Goal: Contribute content: Add original content to the website for others to see

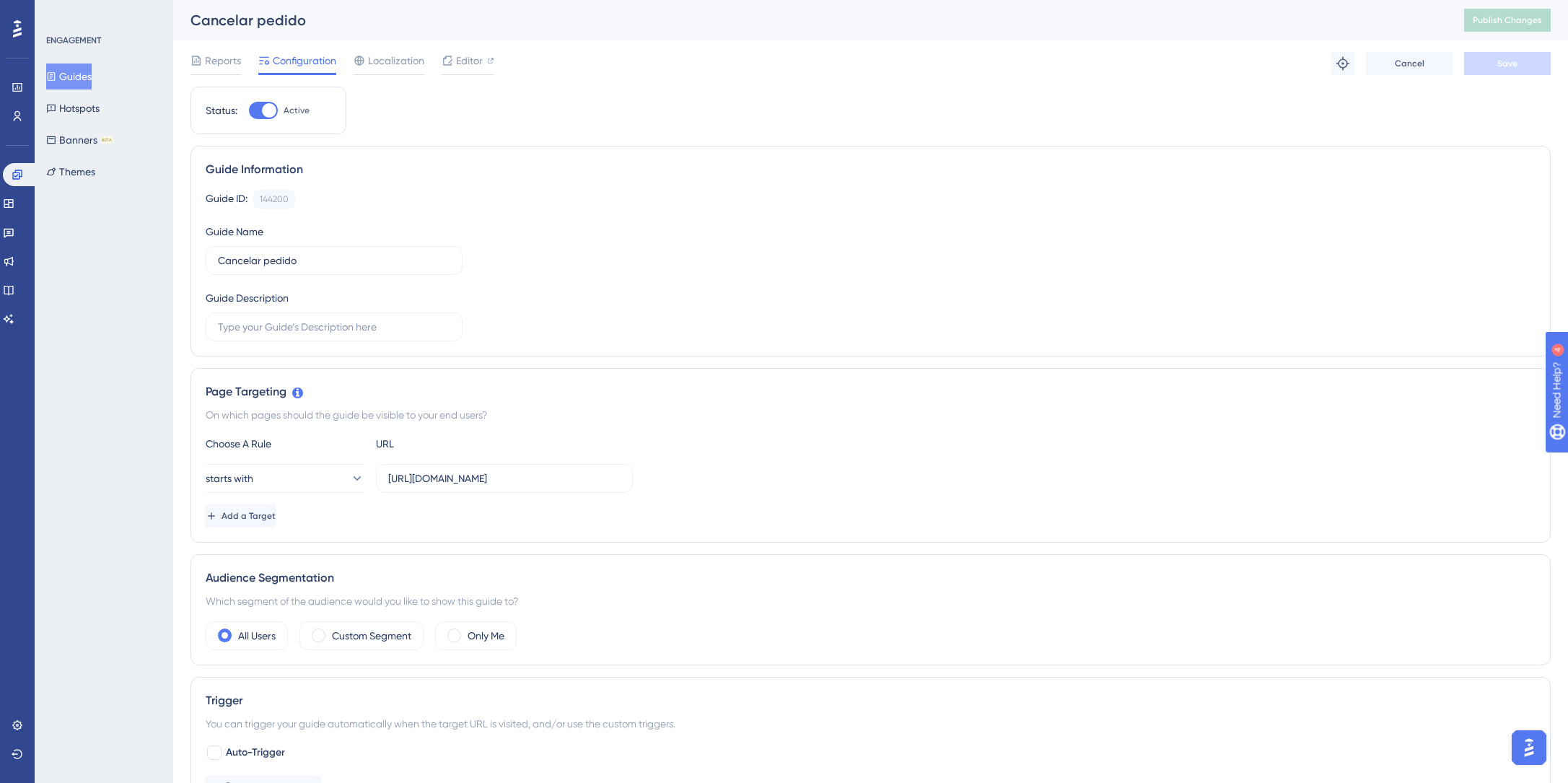
click at [74, 83] on button "Guides" at bounding box center [69, 76] width 46 height 26
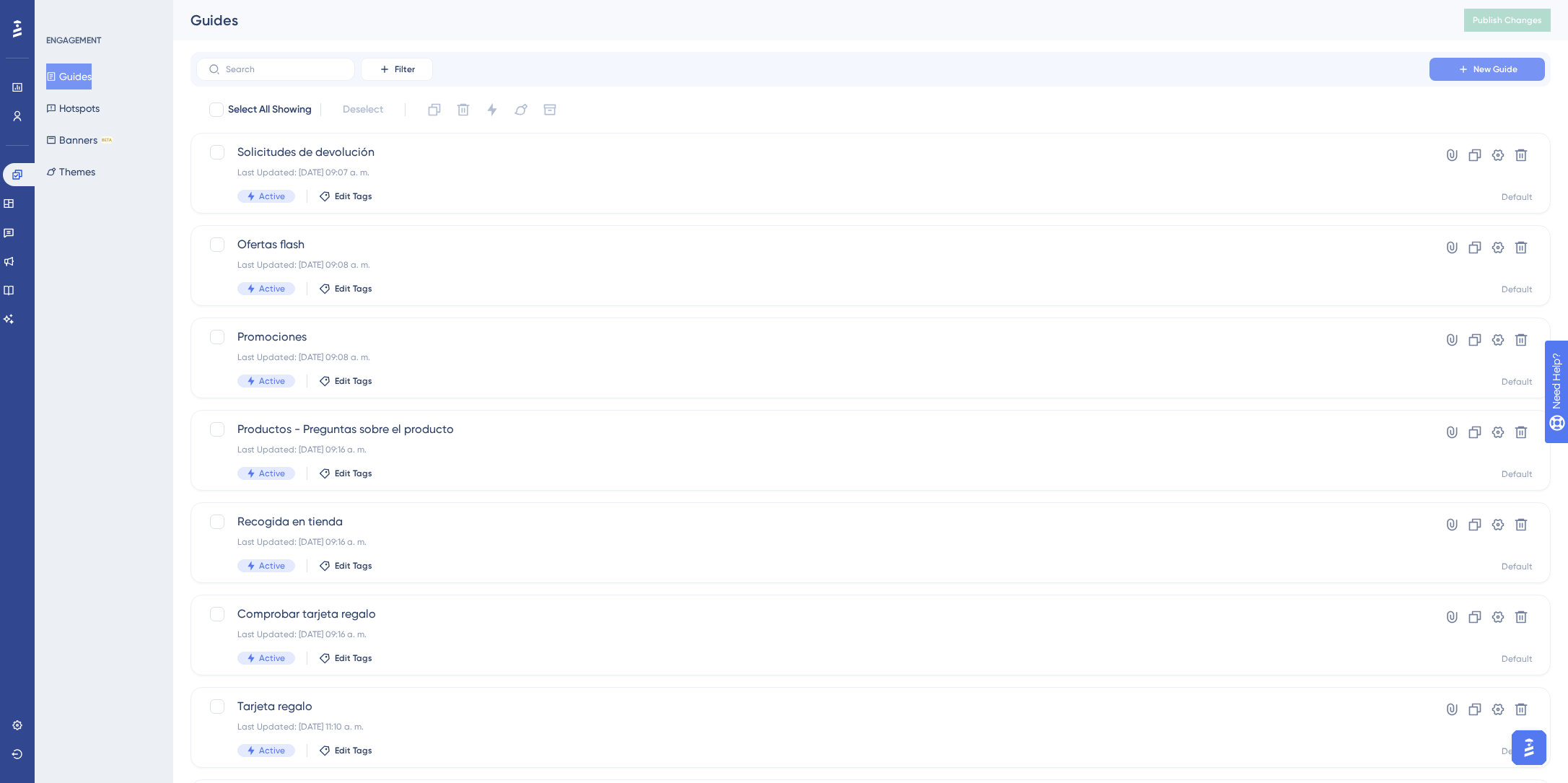
click at [1475, 69] on span "New Guide" at bounding box center [1496, 69] width 44 height 12
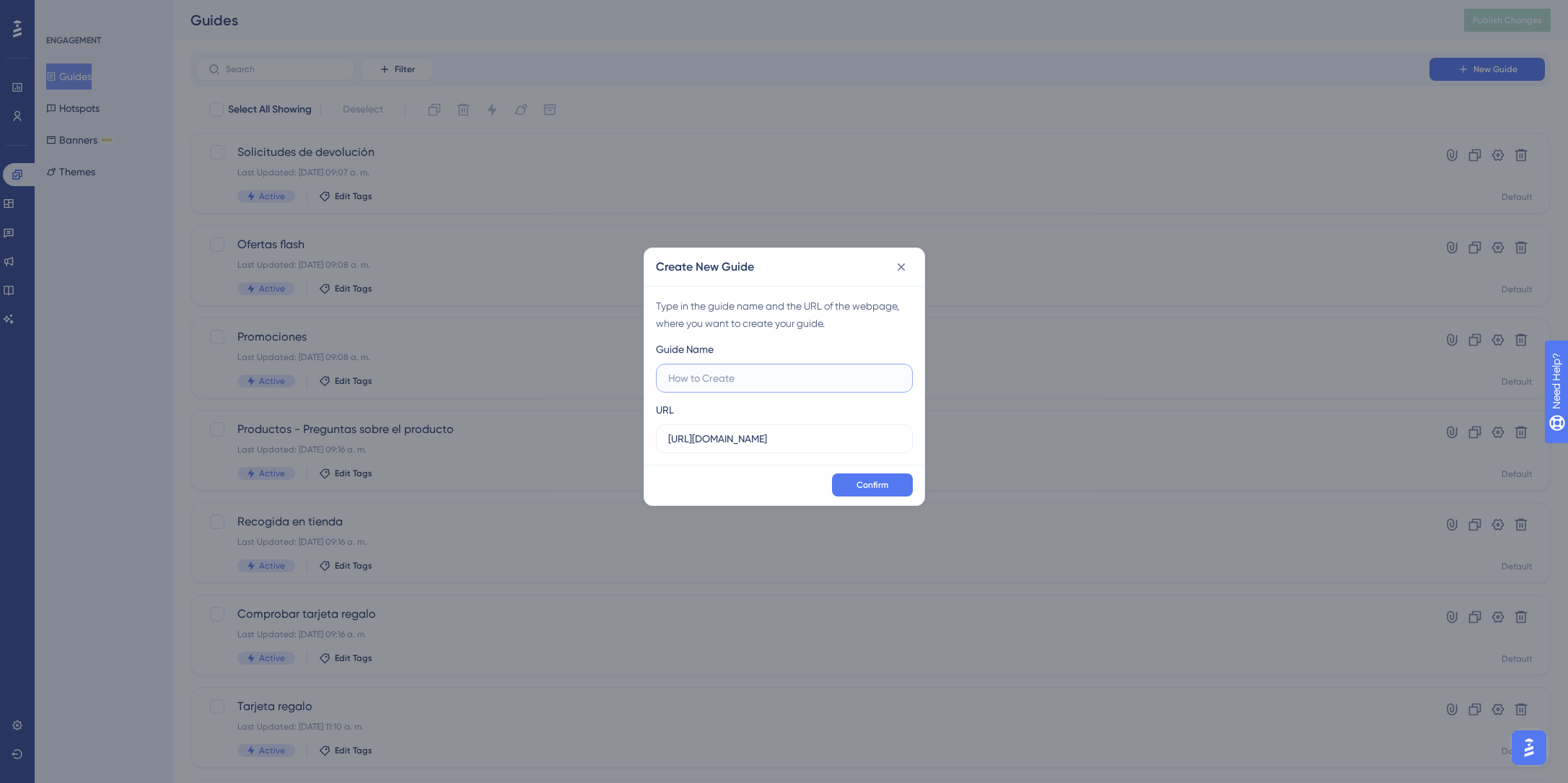
click at [829, 376] on input "text" at bounding box center [784, 379] width 233 height 16
type input "Follow"
click at [872, 483] on span "Confirm" at bounding box center [872, 485] width 32 height 12
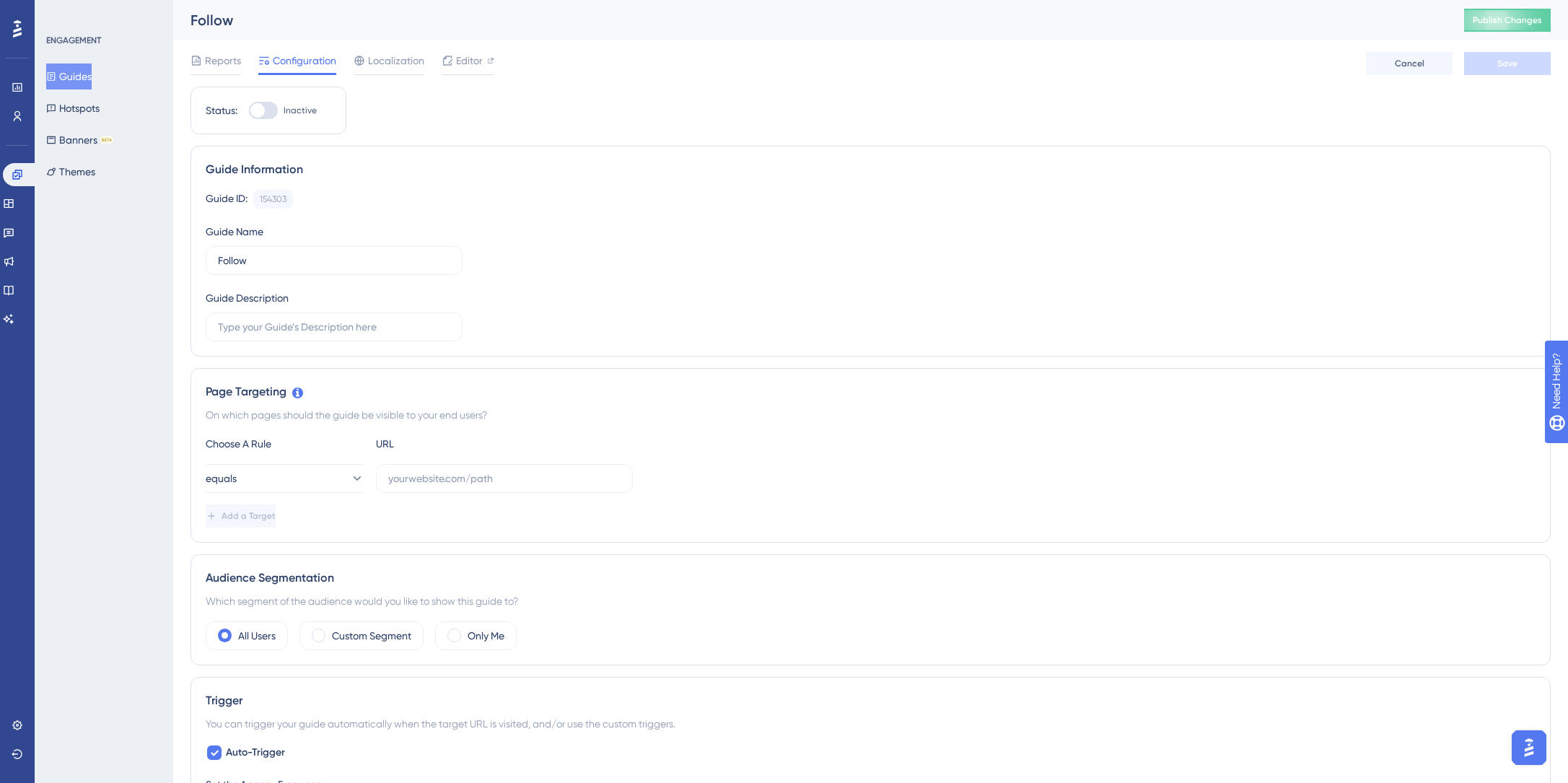
click at [264, 106] on div at bounding box center [263, 110] width 29 height 18
click at [249, 110] on input "Inactive" at bounding box center [248, 110] width 1 height 1
checkbox input "false"
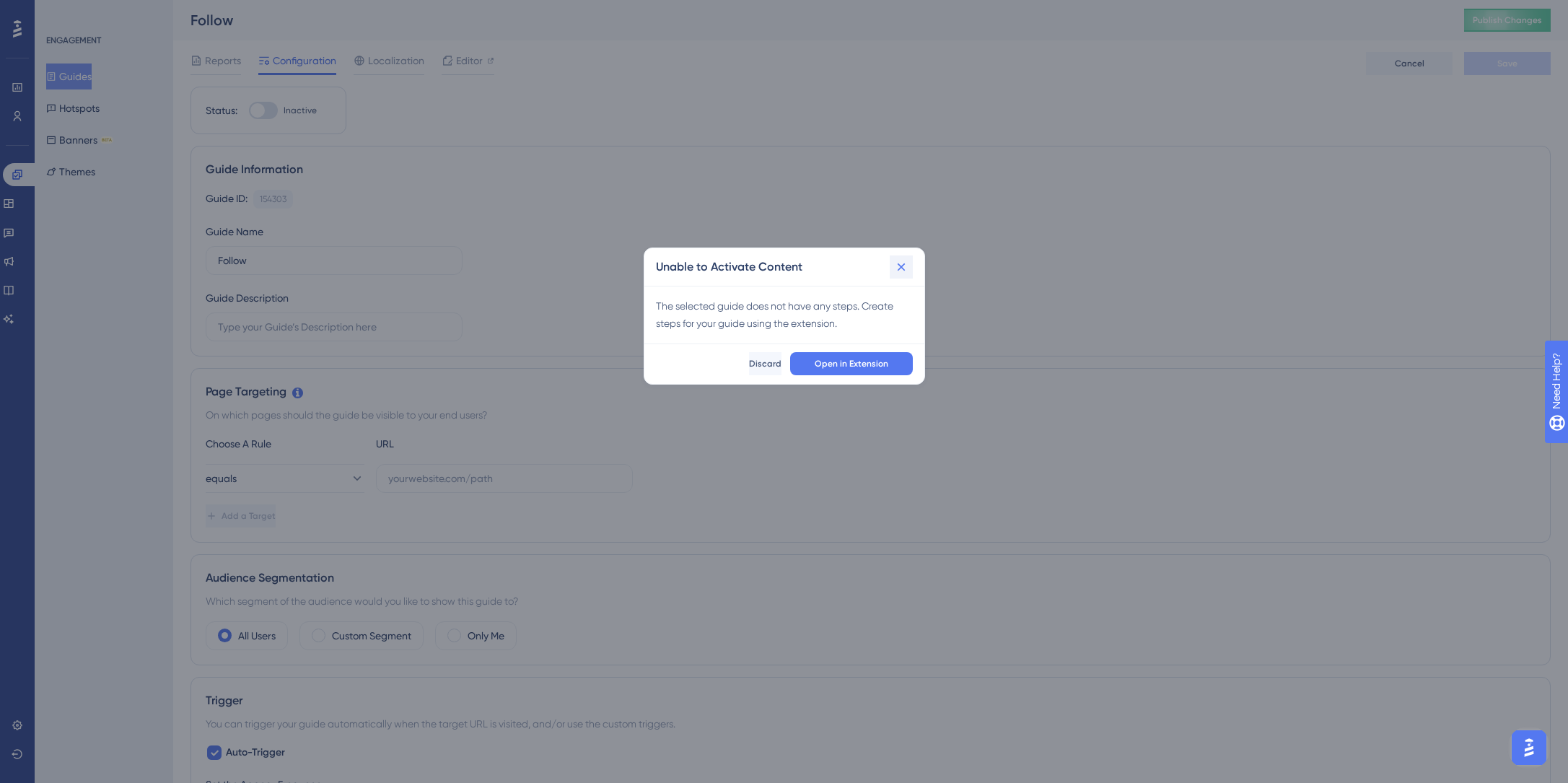
click at [901, 268] on icon at bounding box center [901, 267] width 8 height 8
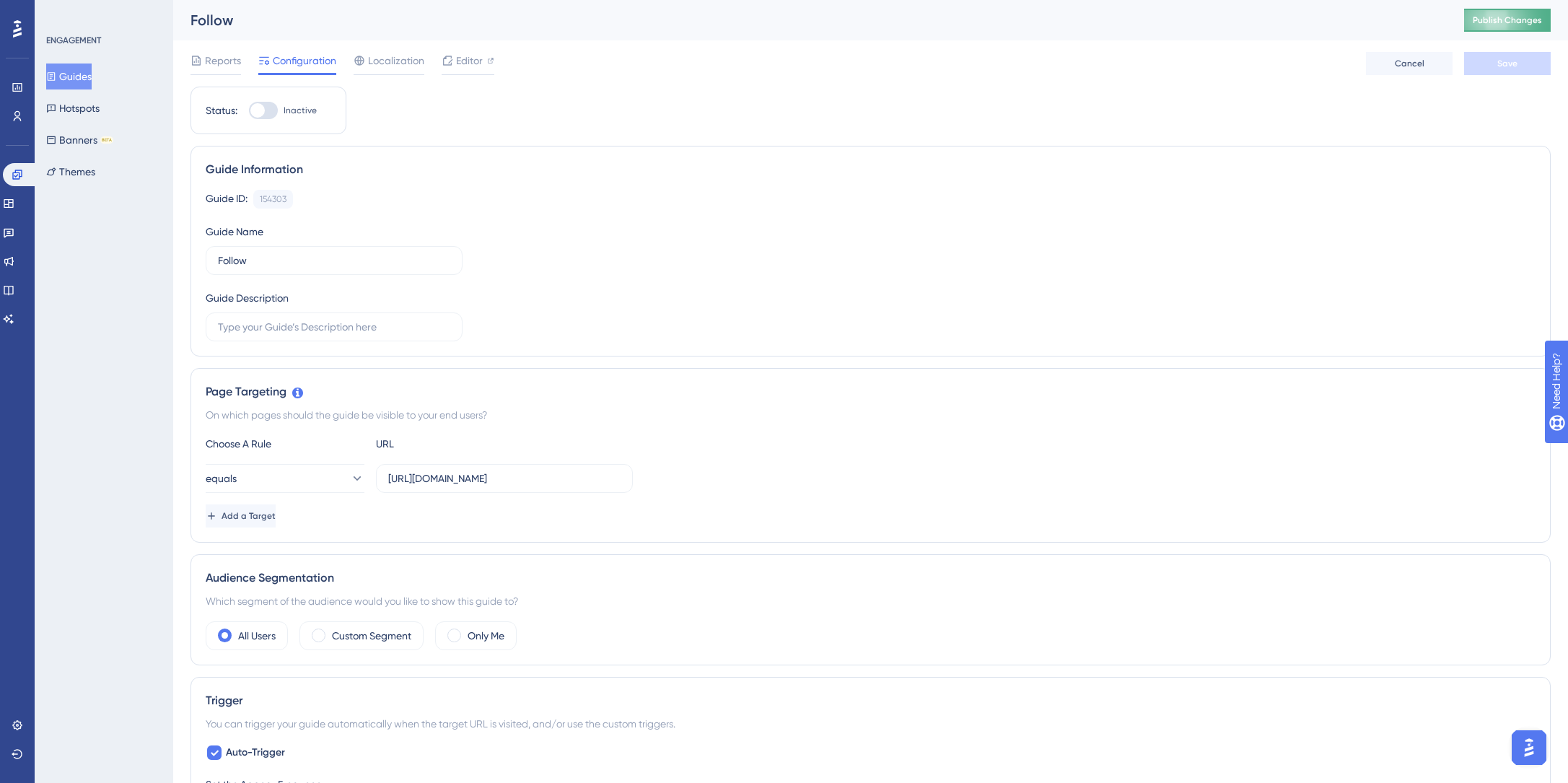
click at [1488, 17] on span "Publish Changes" at bounding box center [1508, 21] width 69 height 12
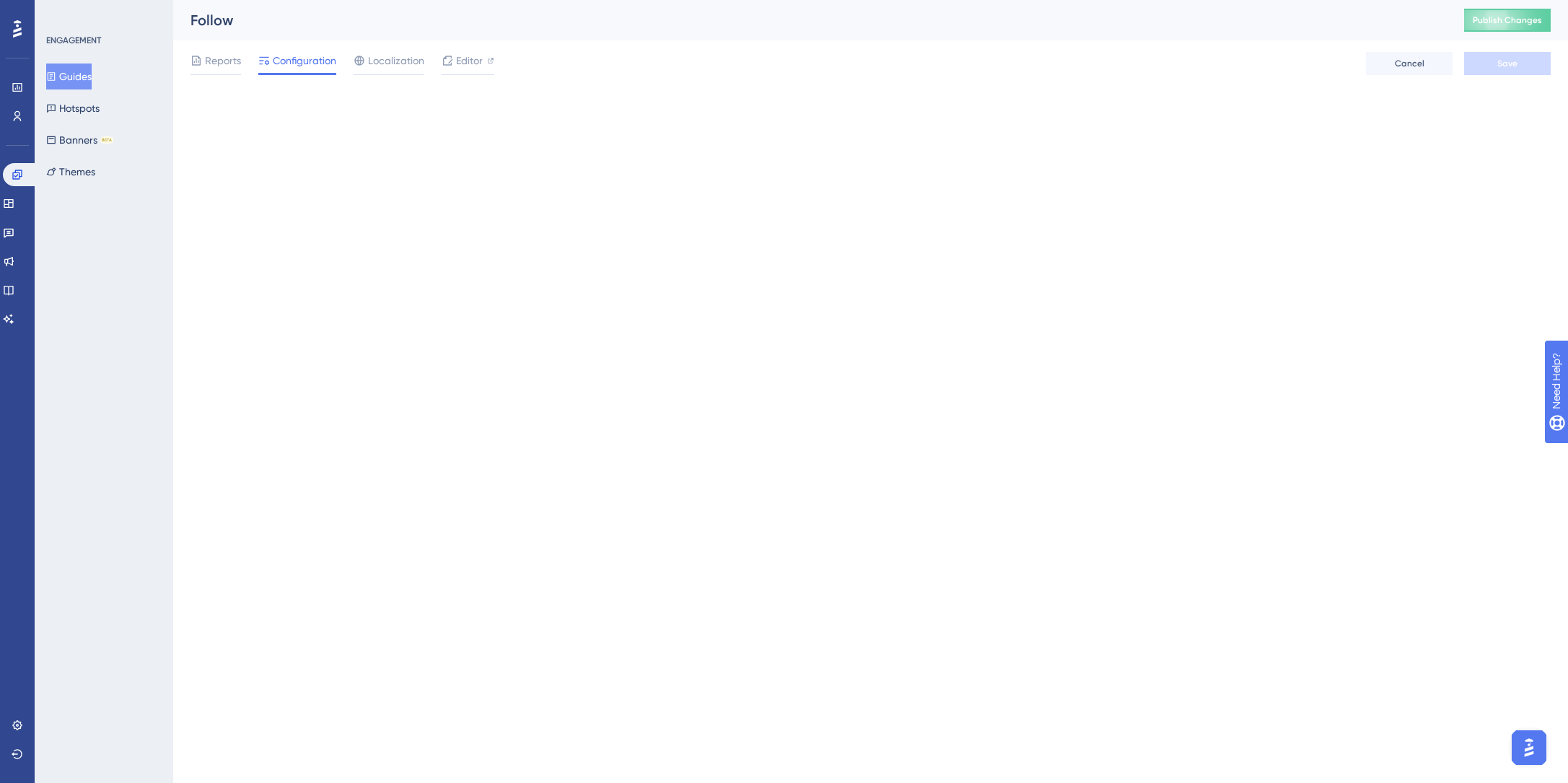
scroll to position [4, 0]
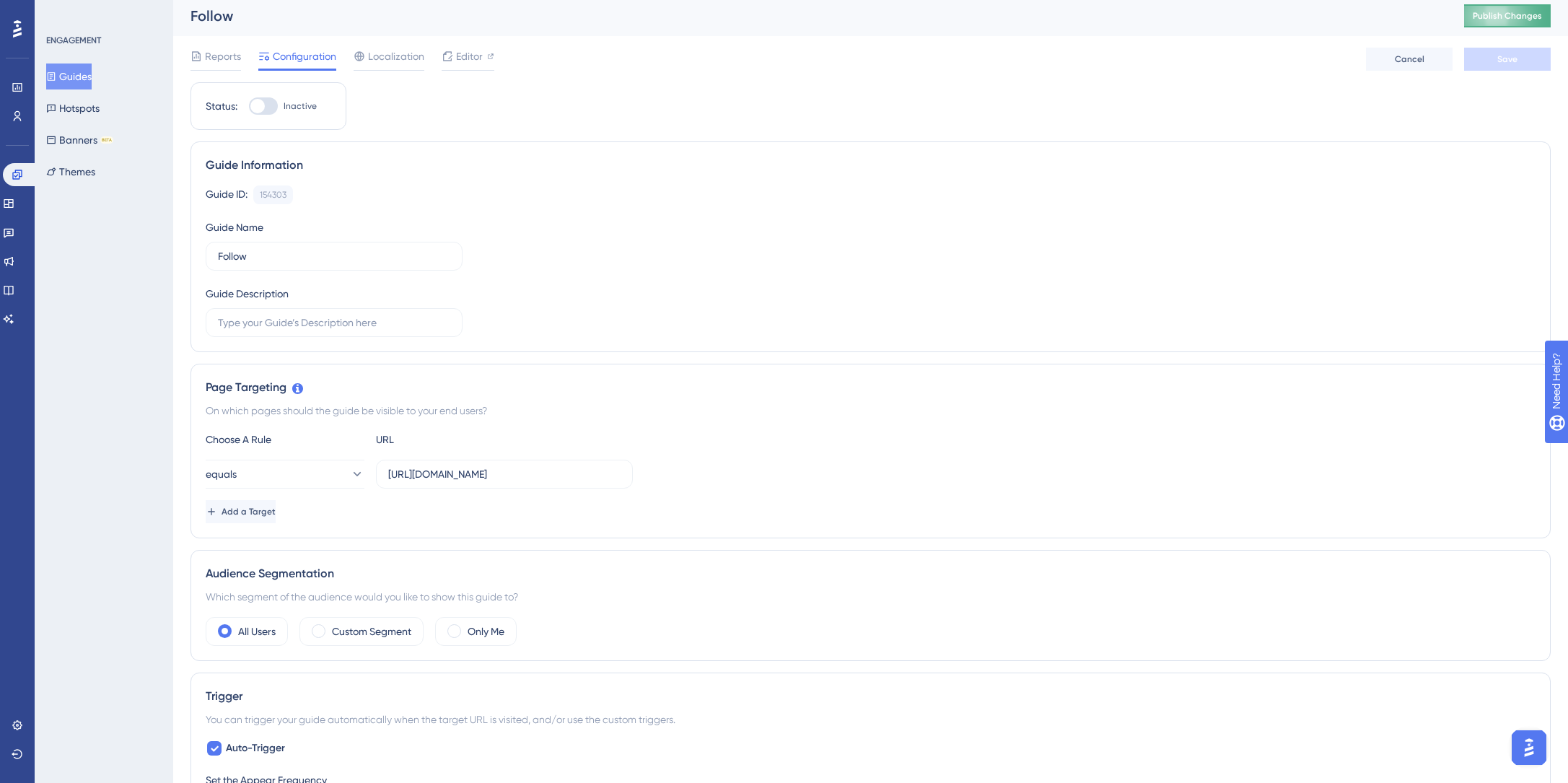
click at [1491, 14] on button "Publish Changes" at bounding box center [1508, 15] width 87 height 23
click at [15, 205] on icon at bounding box center [9, 203] width 12 height 12
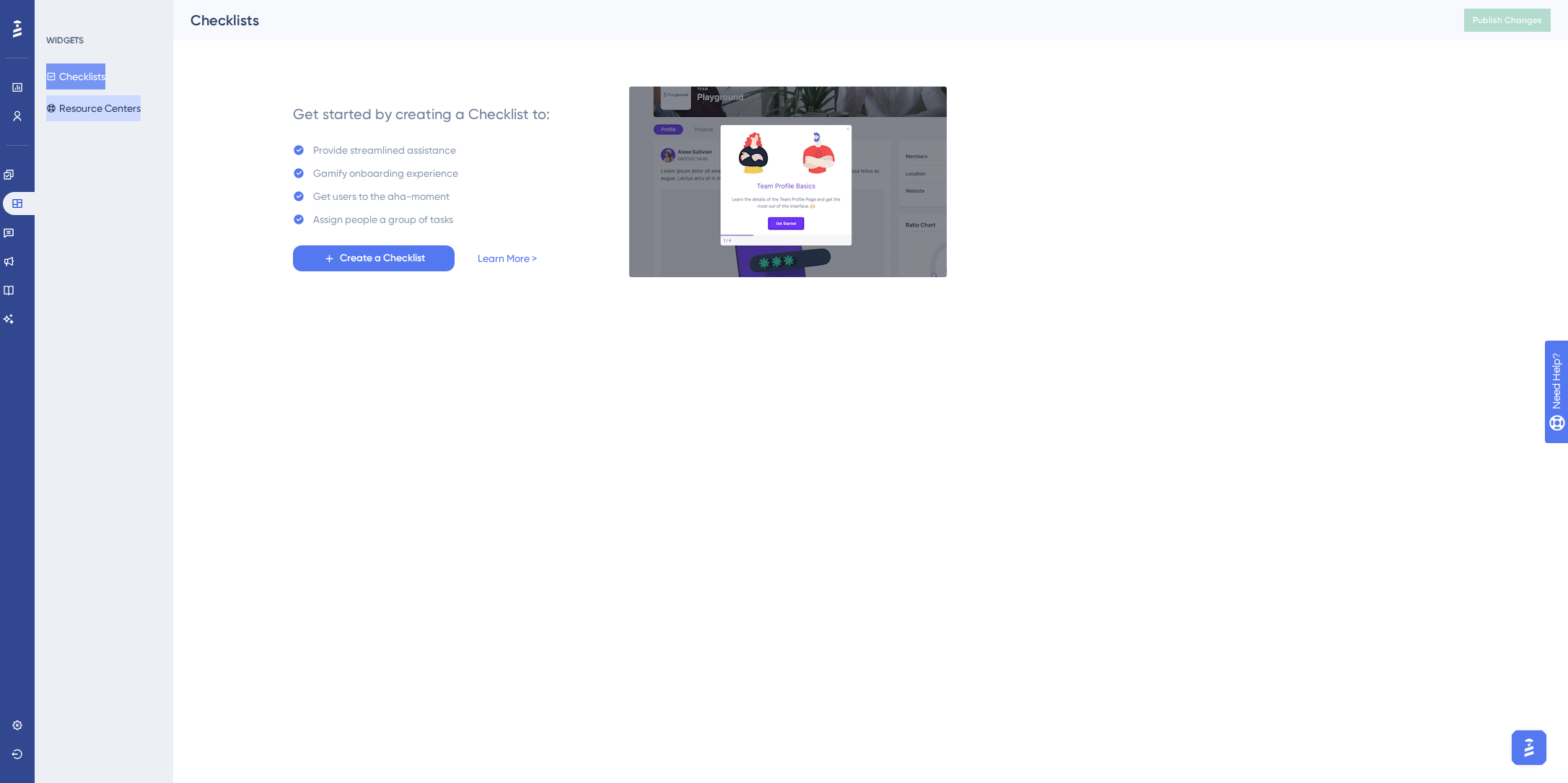
click at [74, 102] on button "Resource Centers" at bounding box center [94, 108] width 94 height 26
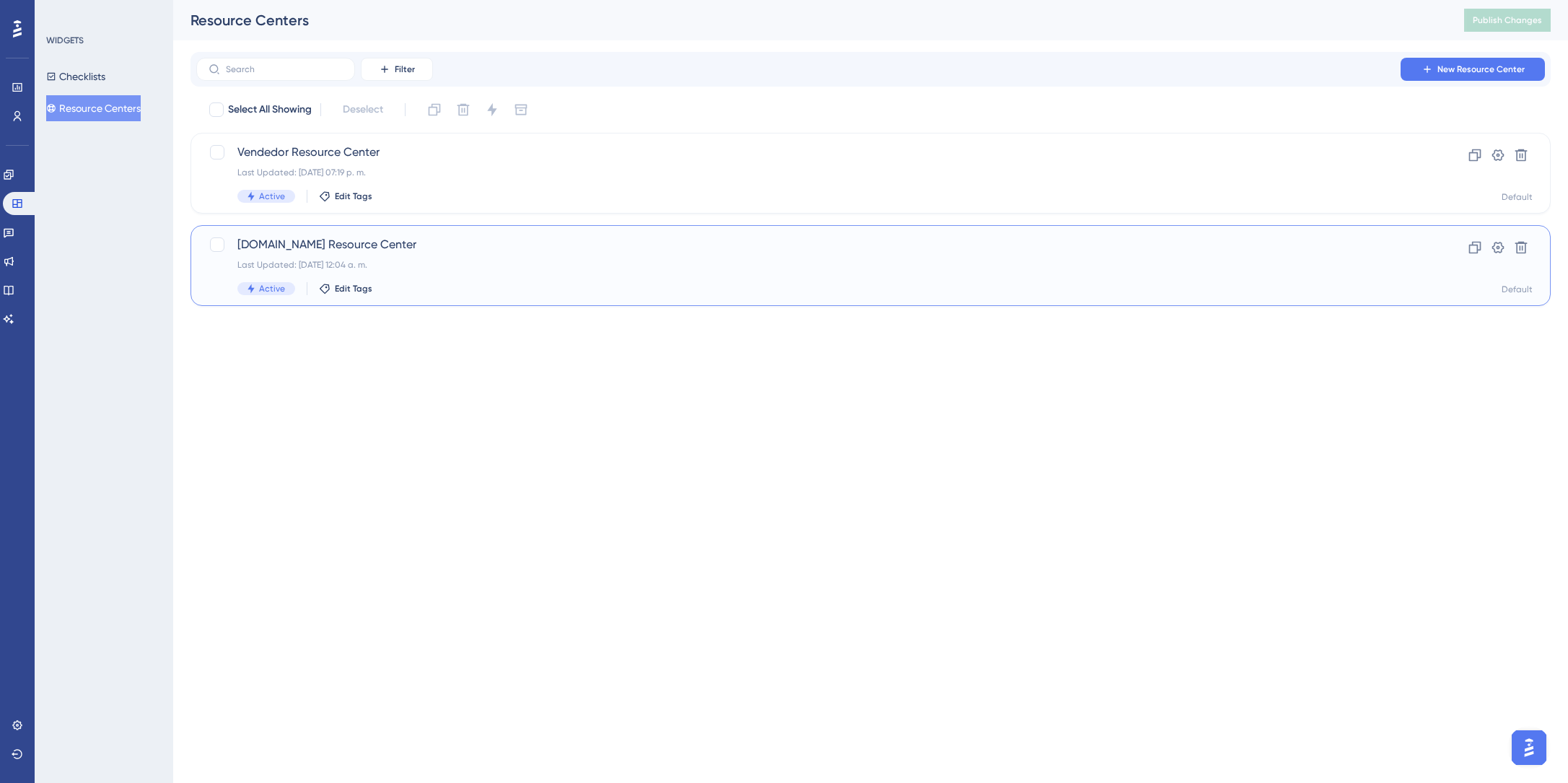
click at [326, 236] on span "Marktz.es Resource Center" at bounding box center [812, 245] width 1151 height 18
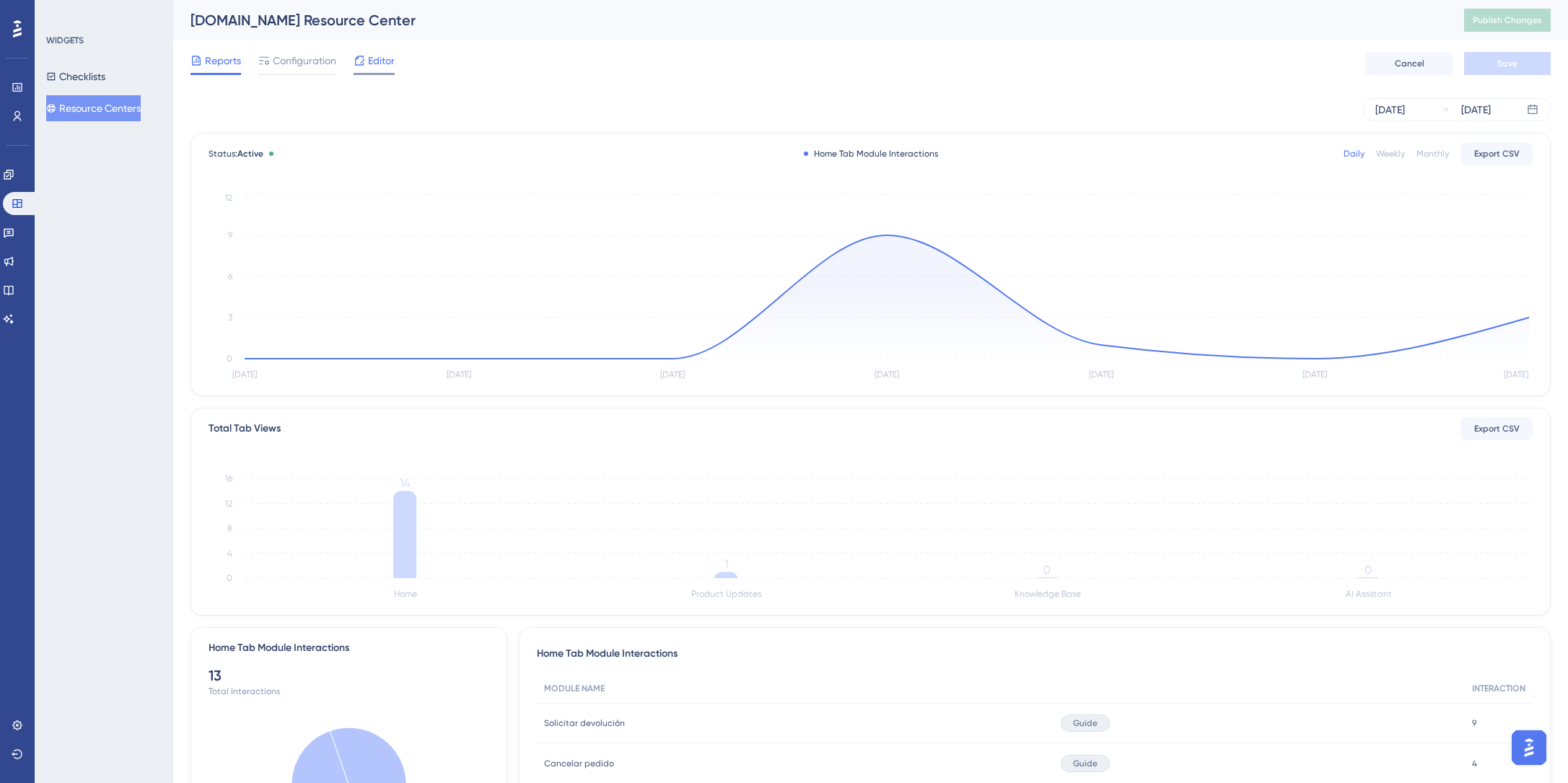
click at [382, 63] on span "Editor" at bounding box center [382, 61] width 27 height 18
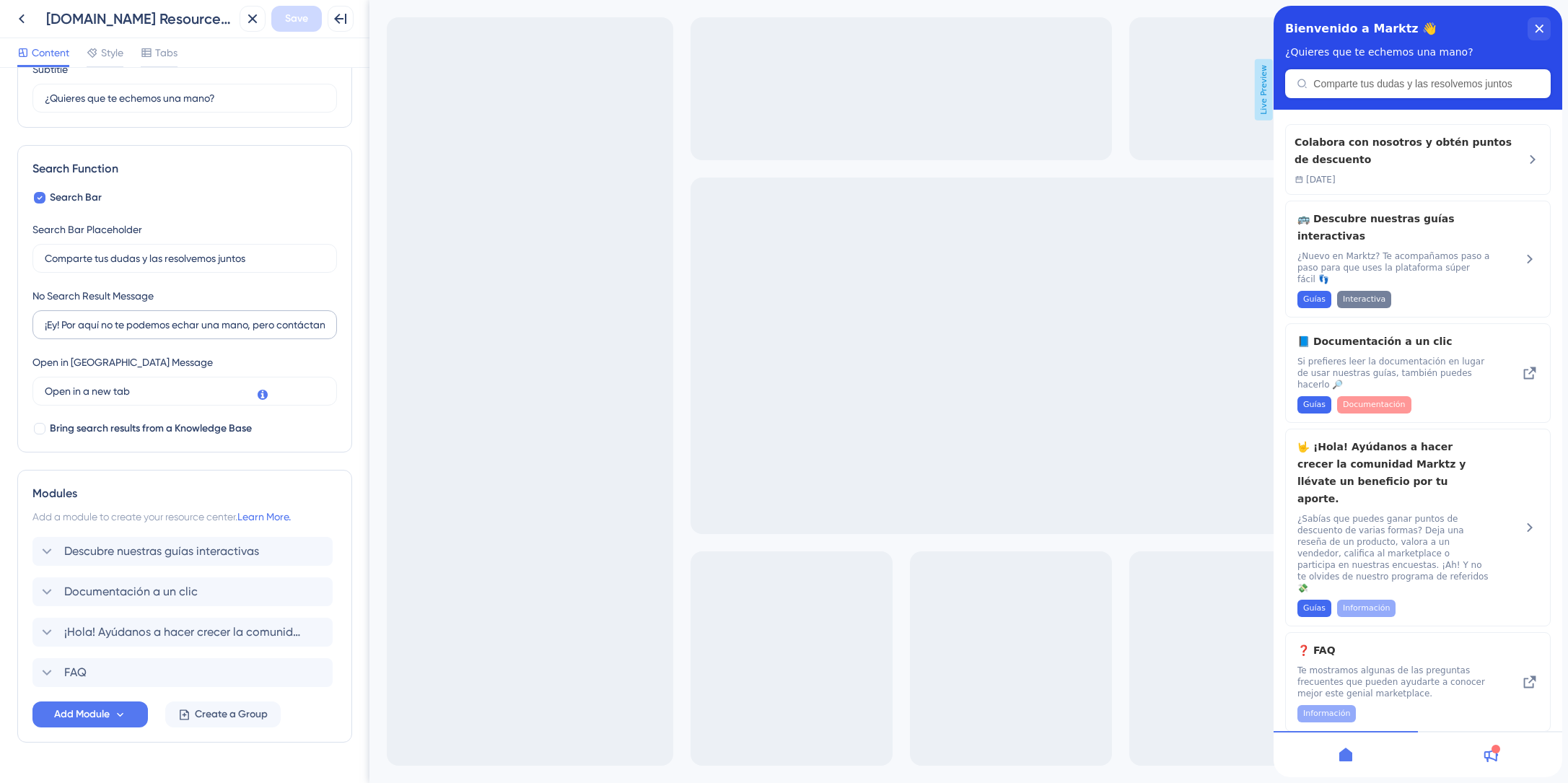
scroll to position [169, 0]
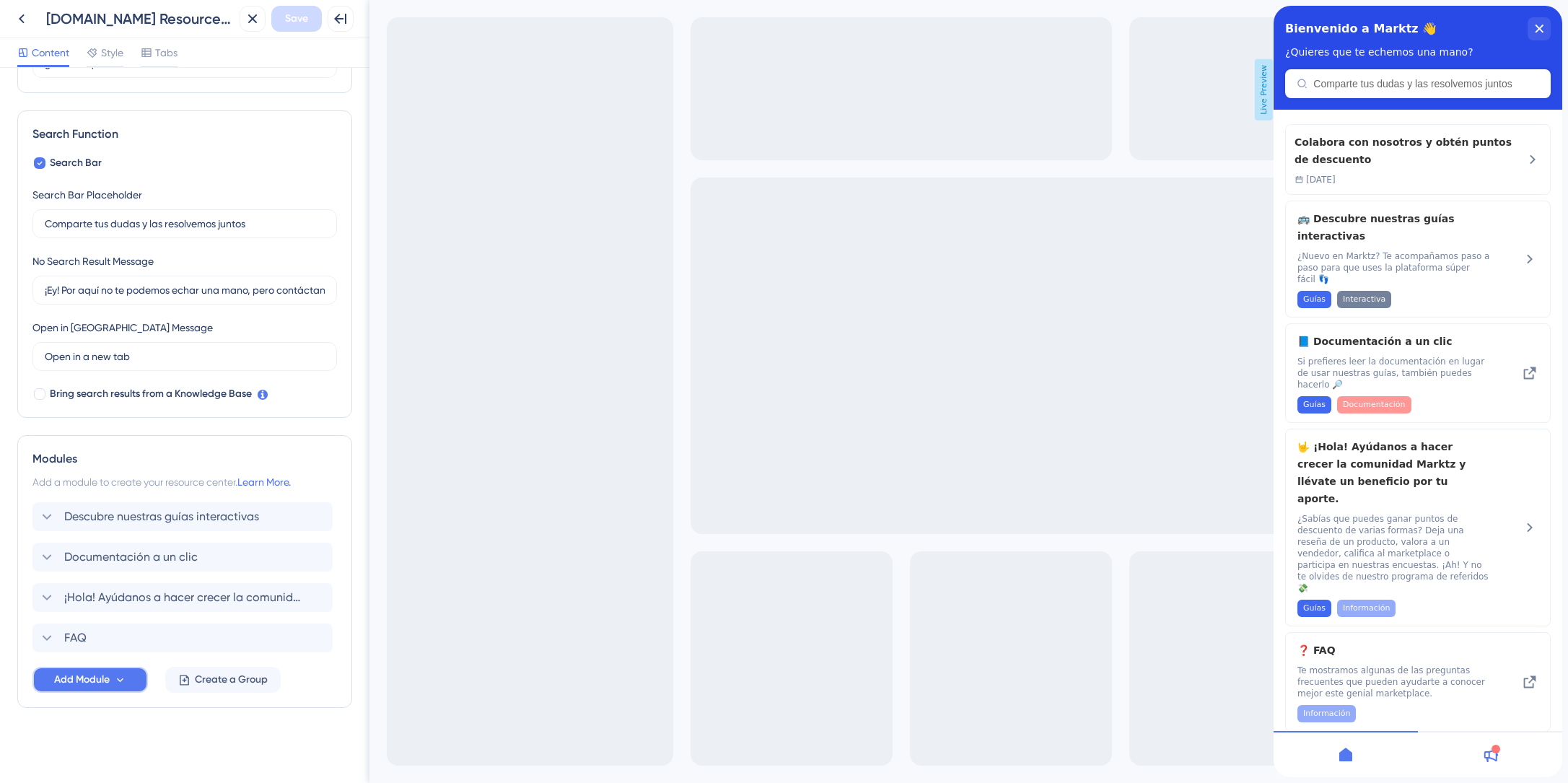
click at [88, 678] on span "Add Module" at bounding box center [81, 680] width 55 height 18
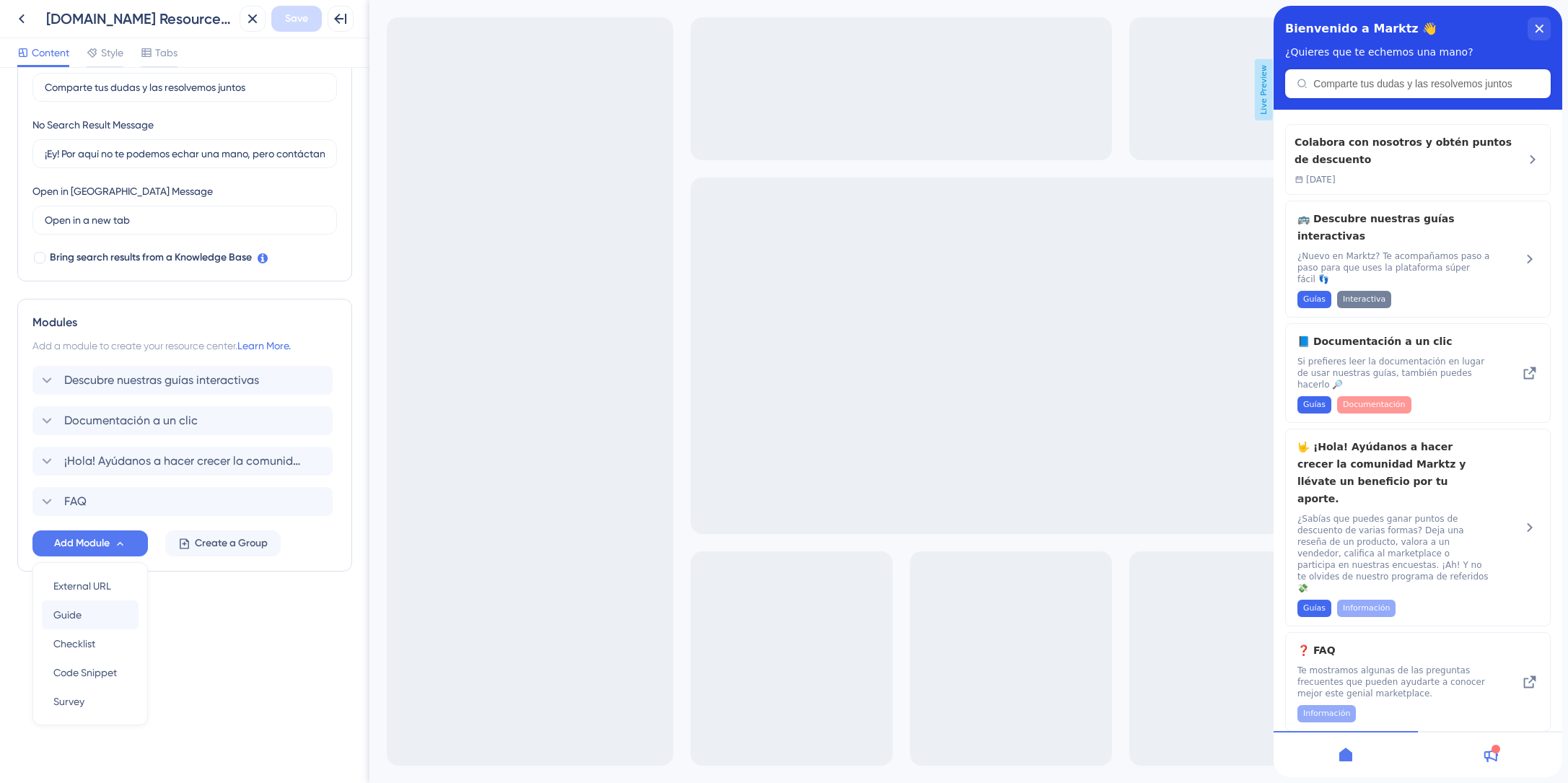
scroll to position [304, 0]
click at [87, 608] on div "Guide Guide" at bounding box center [91, 617] width 74 height 29
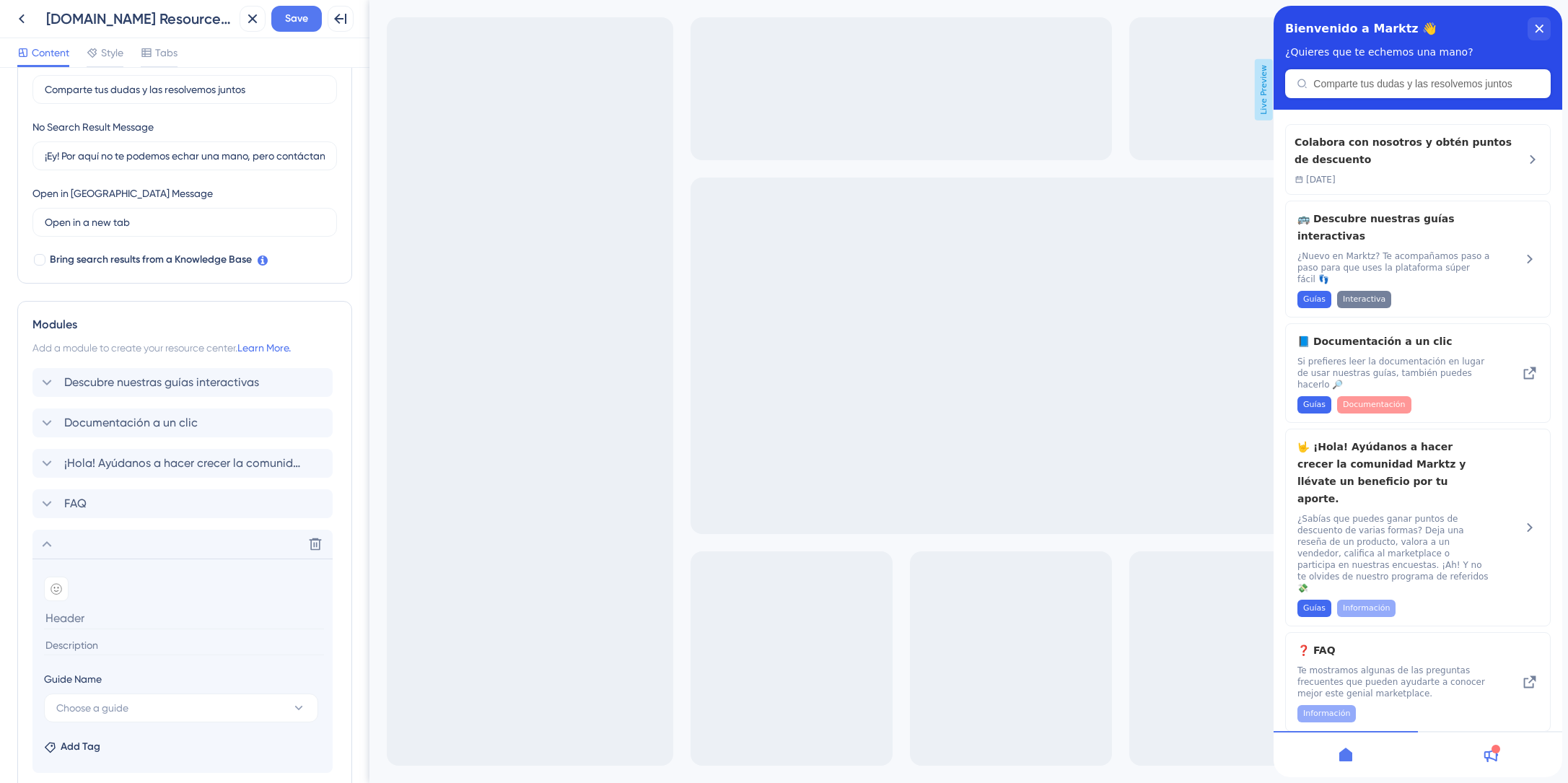
type input "F"
type input "f"
type input "Follow"
click at [65, 586] on div at bounding box center [56, 592] width 24 height 24
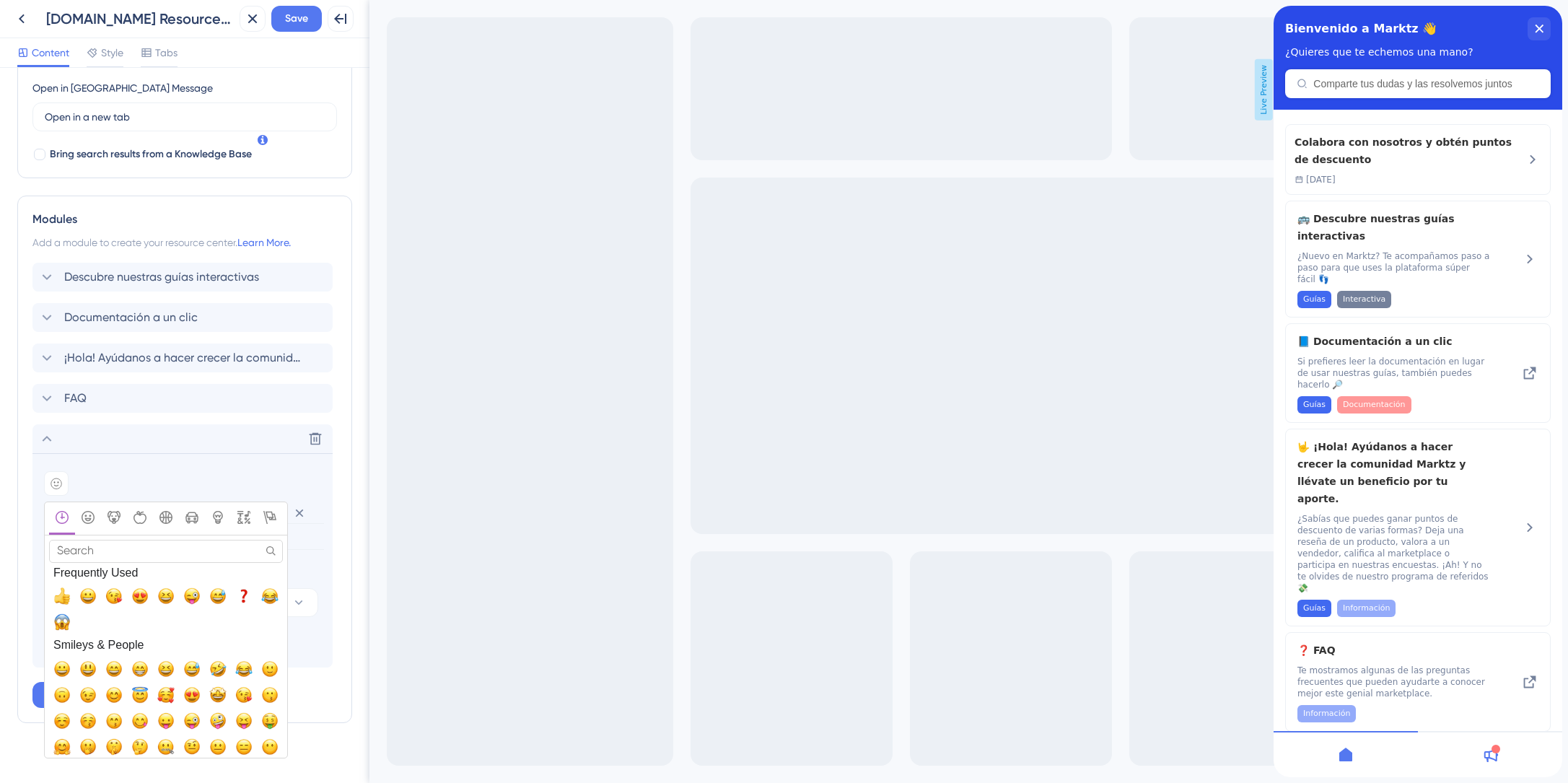
scroll to position [424, 0]
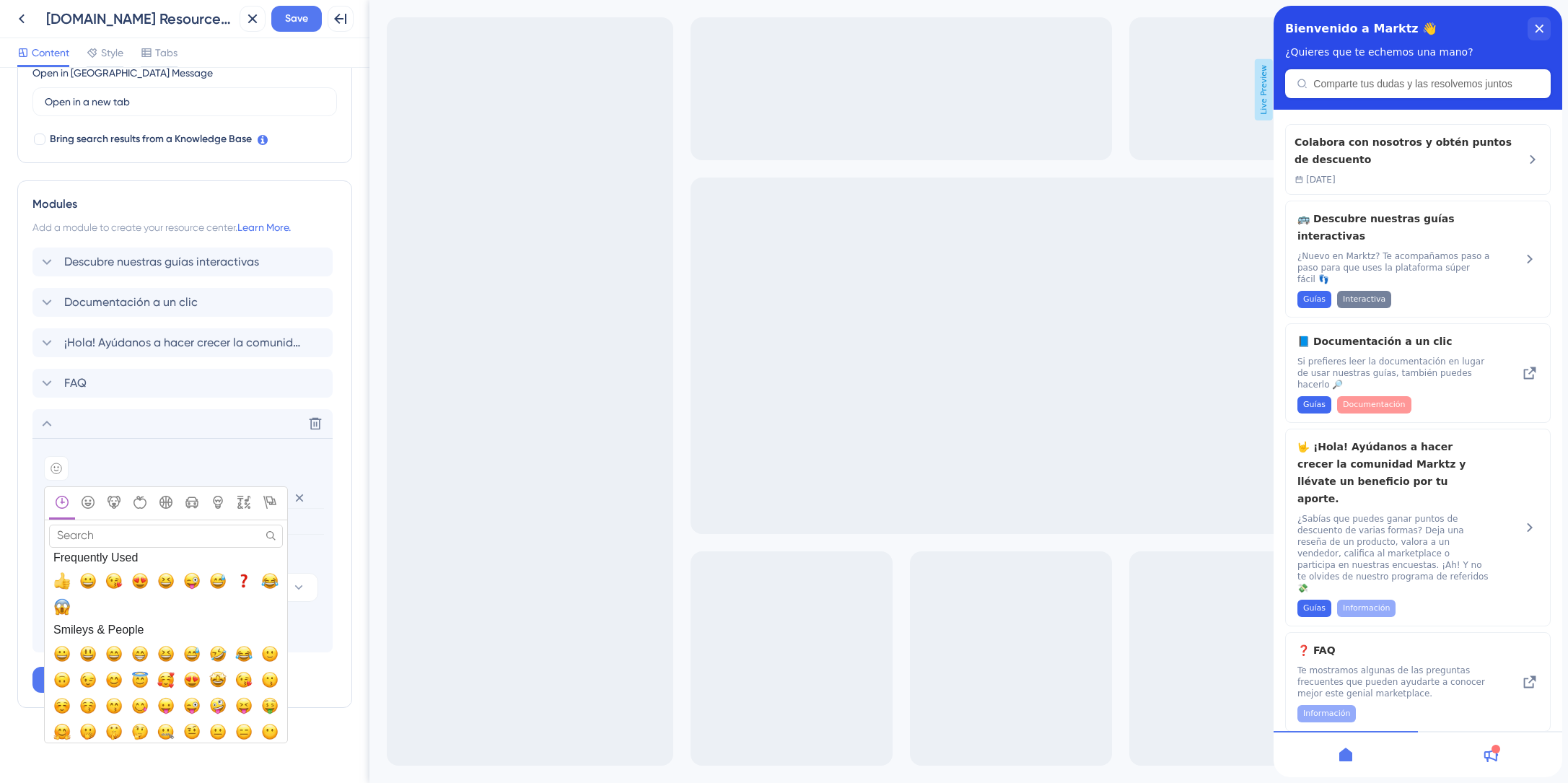
click at [179, 534] on input "Search" at bounding box center [166, 536] width 233 height 22
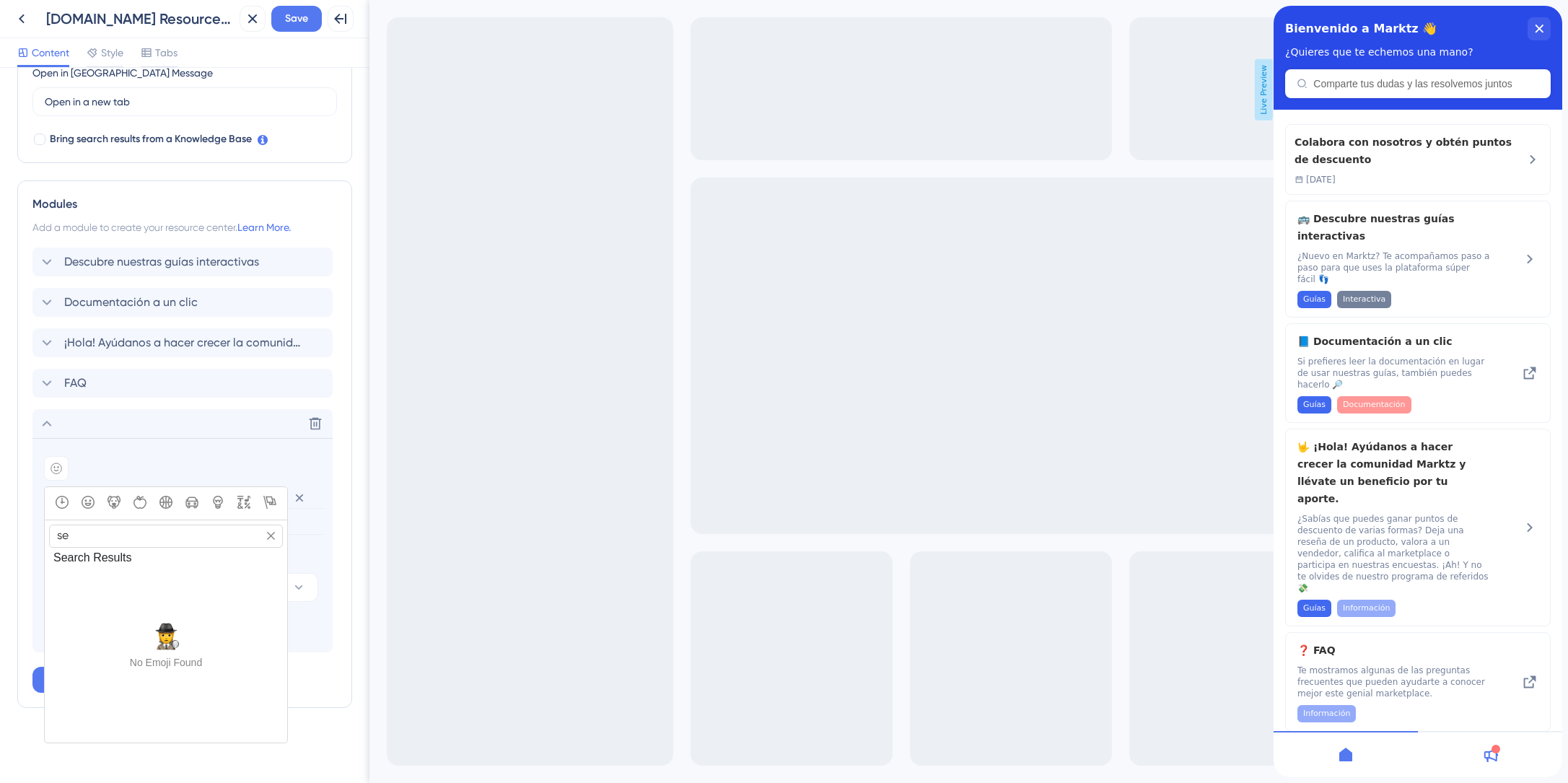
type input "s"
type input "f"
type input "h"
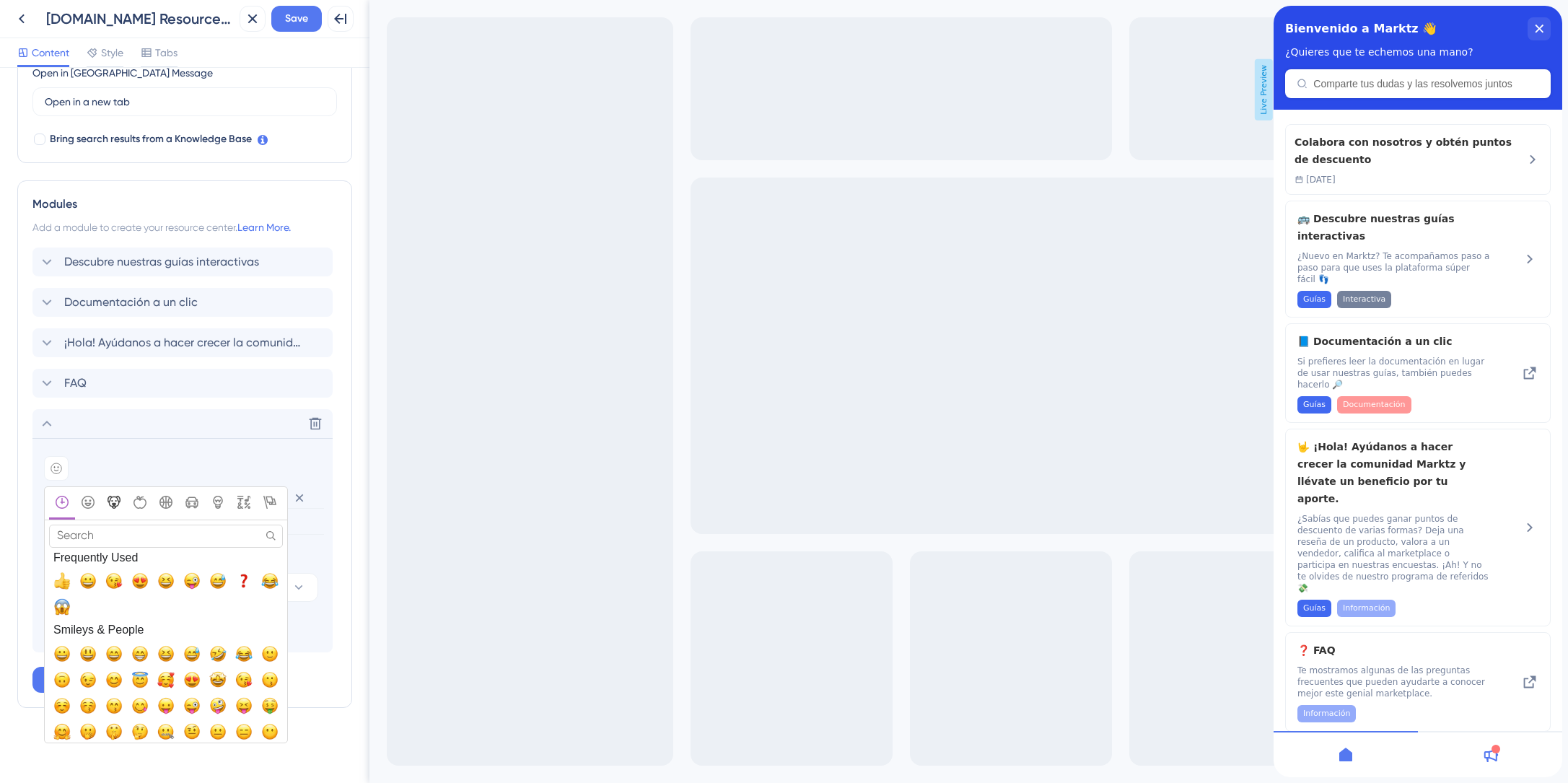
click at [103, 502] on button "Animals & Nature" at bounding box center [113, 503] width 26 height 32
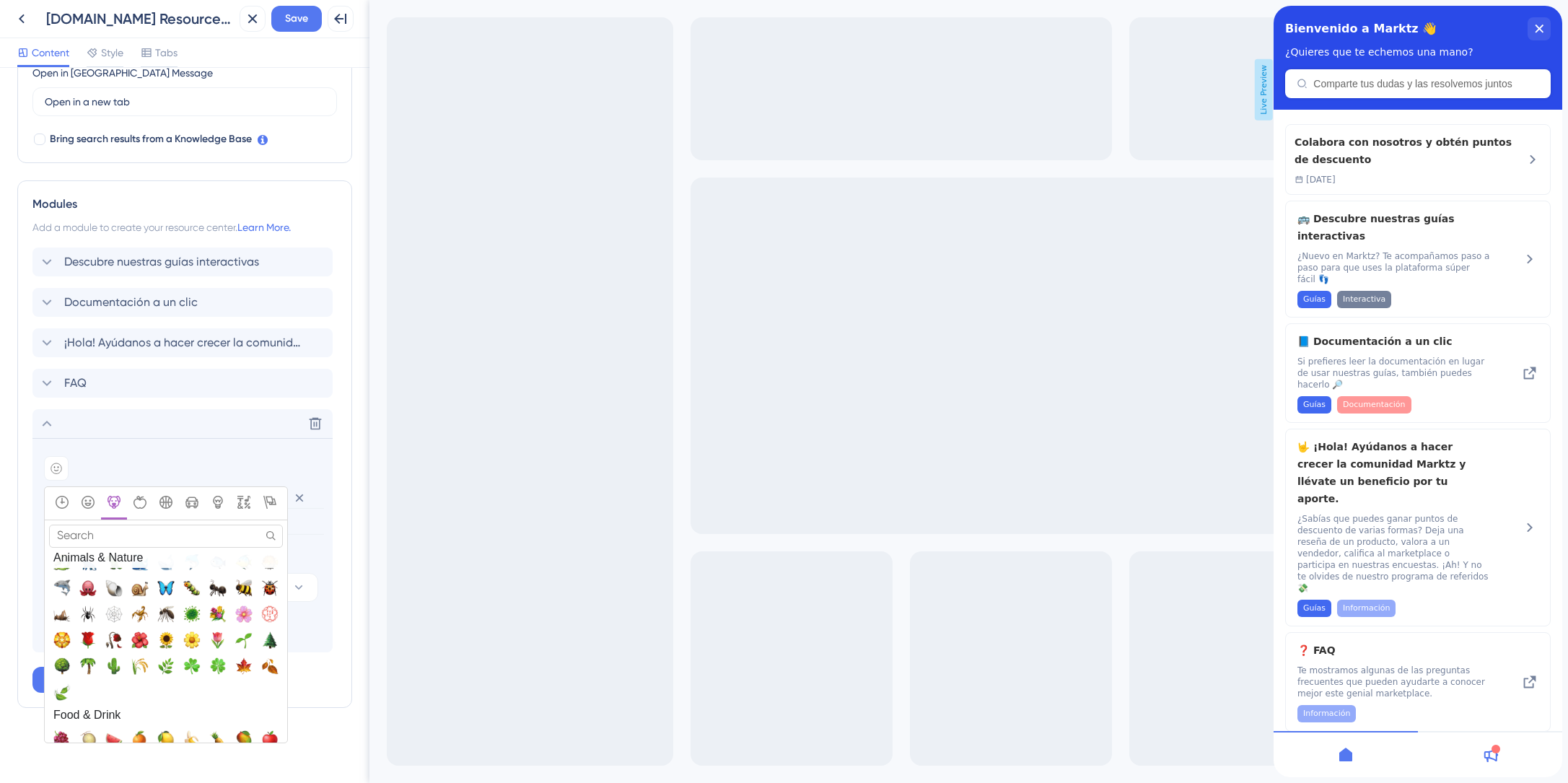
scroll to position [1743, 0]
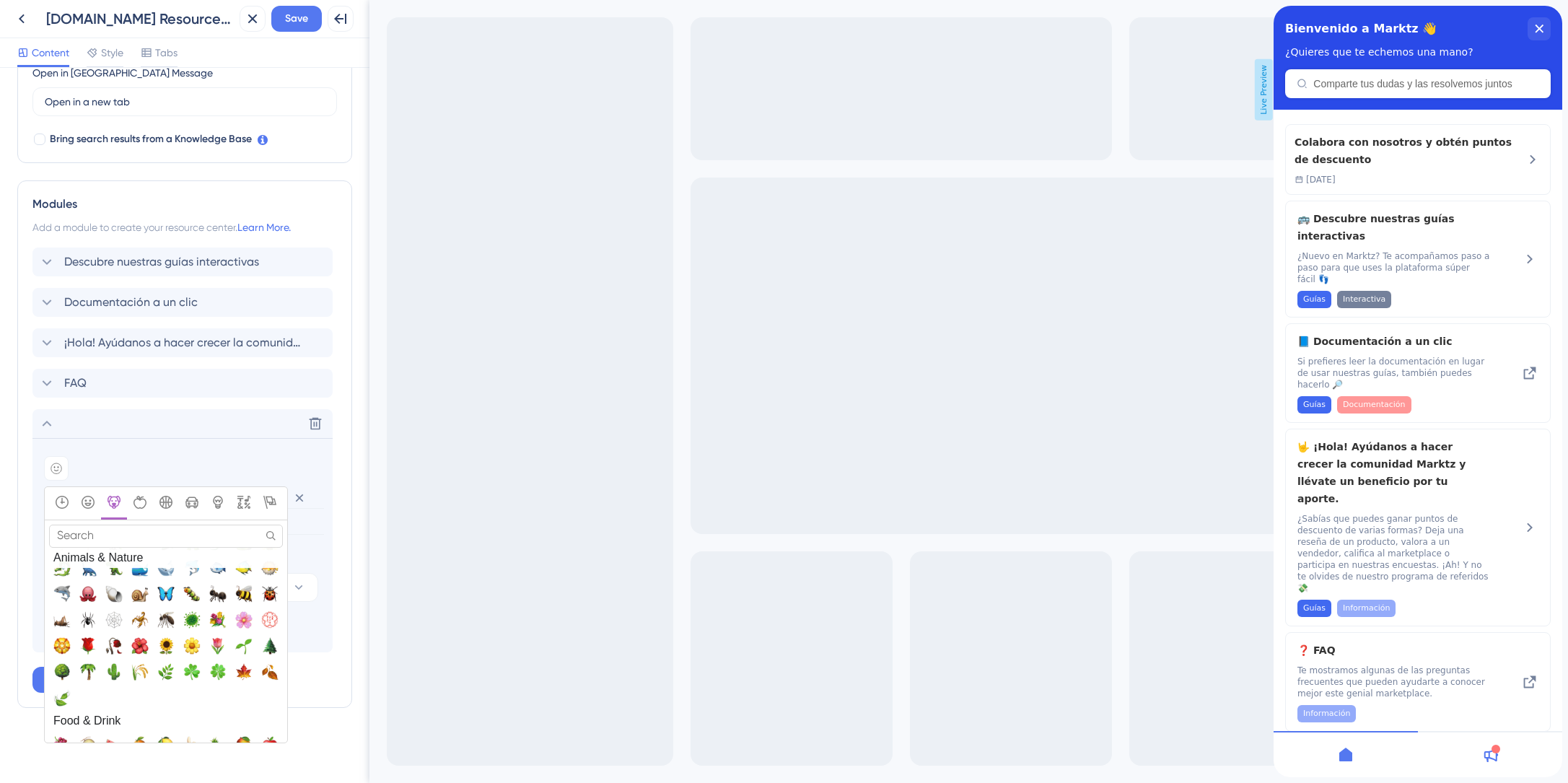
click at [141, 533] on input "Search" at bounding box center [166, 536] width 233 height 22
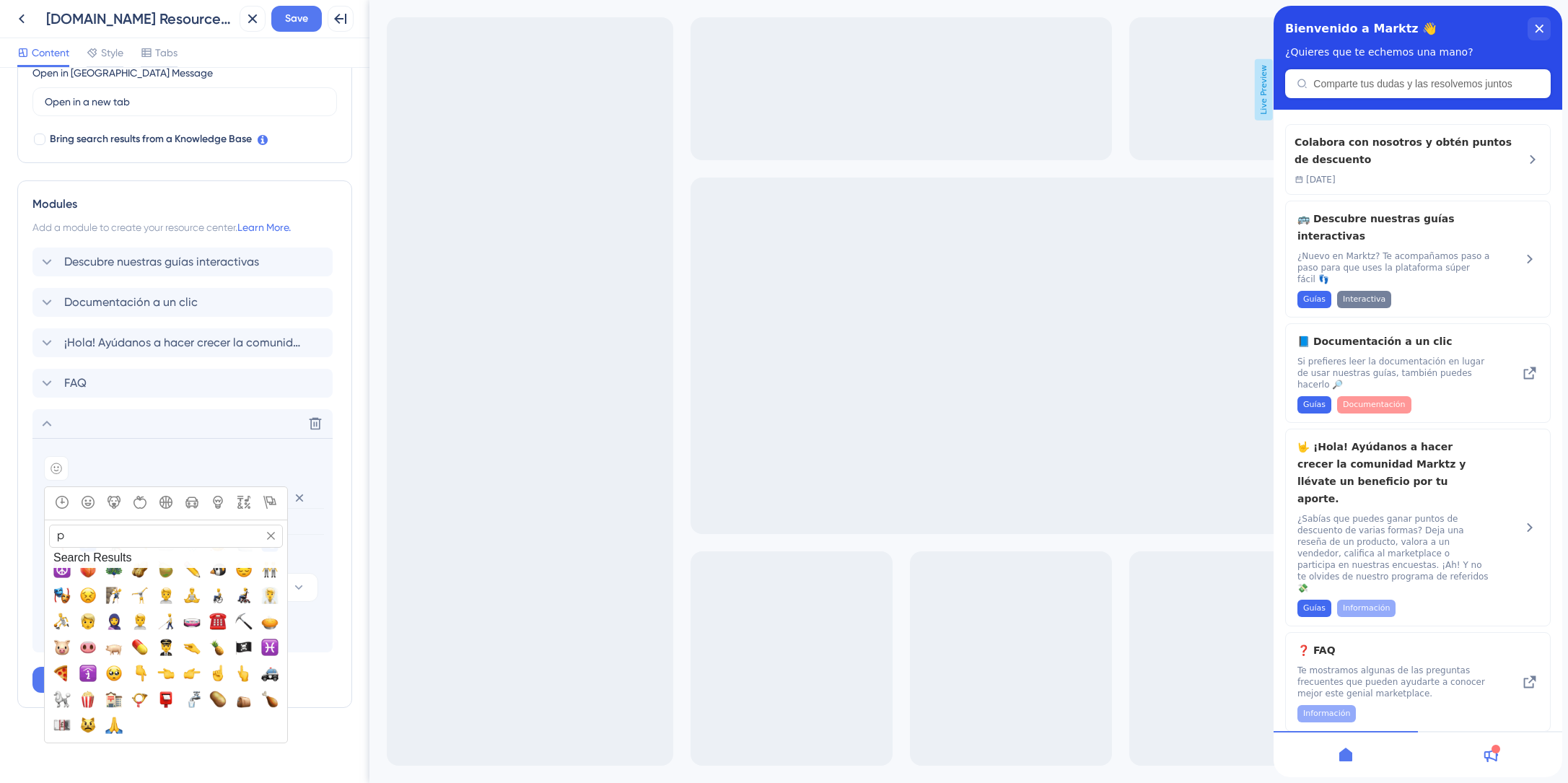
scroll to position [0, 0]
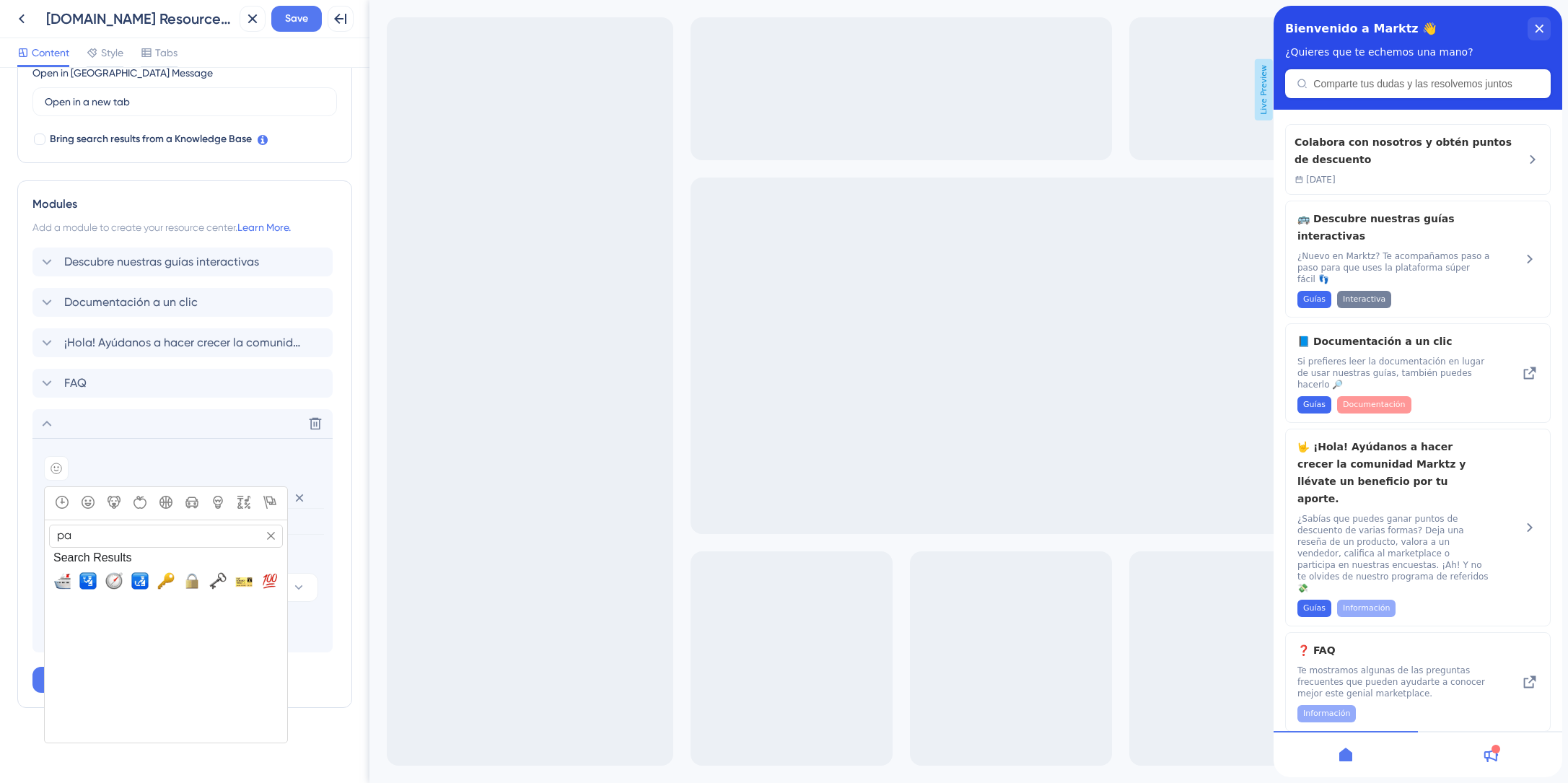
type input "p"
type input "wal"
click at [187, 583] on span "👣, footprints" at bounding box center [192, 581] width 18 height 18
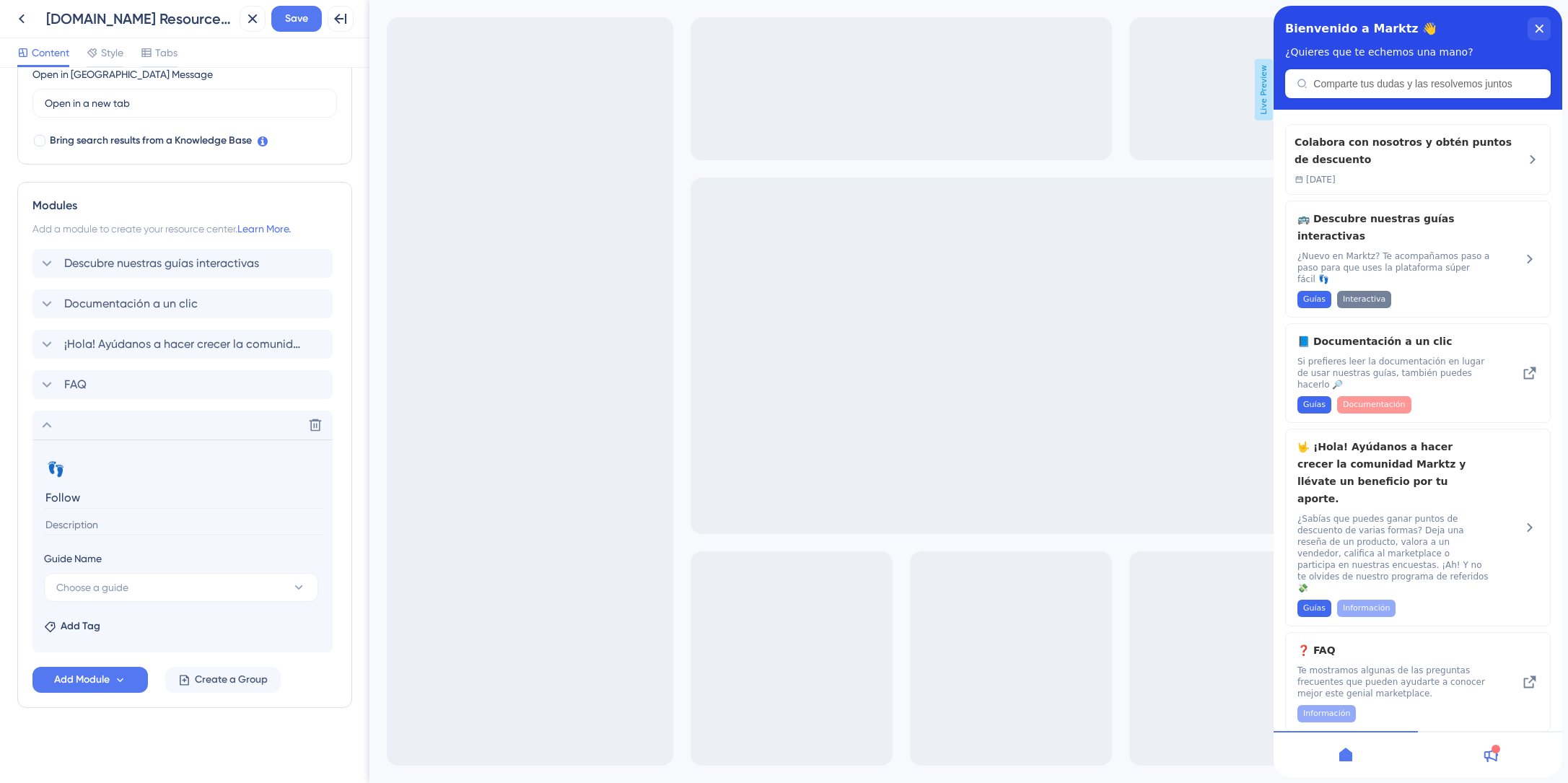
scroll to position [423, 0]
click at [122, 585] on span "Choose a guide" at bounding box center [92, 588] width 72 height 18
type input "fol"
click at [82, 680] on span "Follow" at bounding box center [79, 675] width 29 height 18
click at [92, 623] on span "Add Tag" at bounding box center [80, 627] width 40 height 18
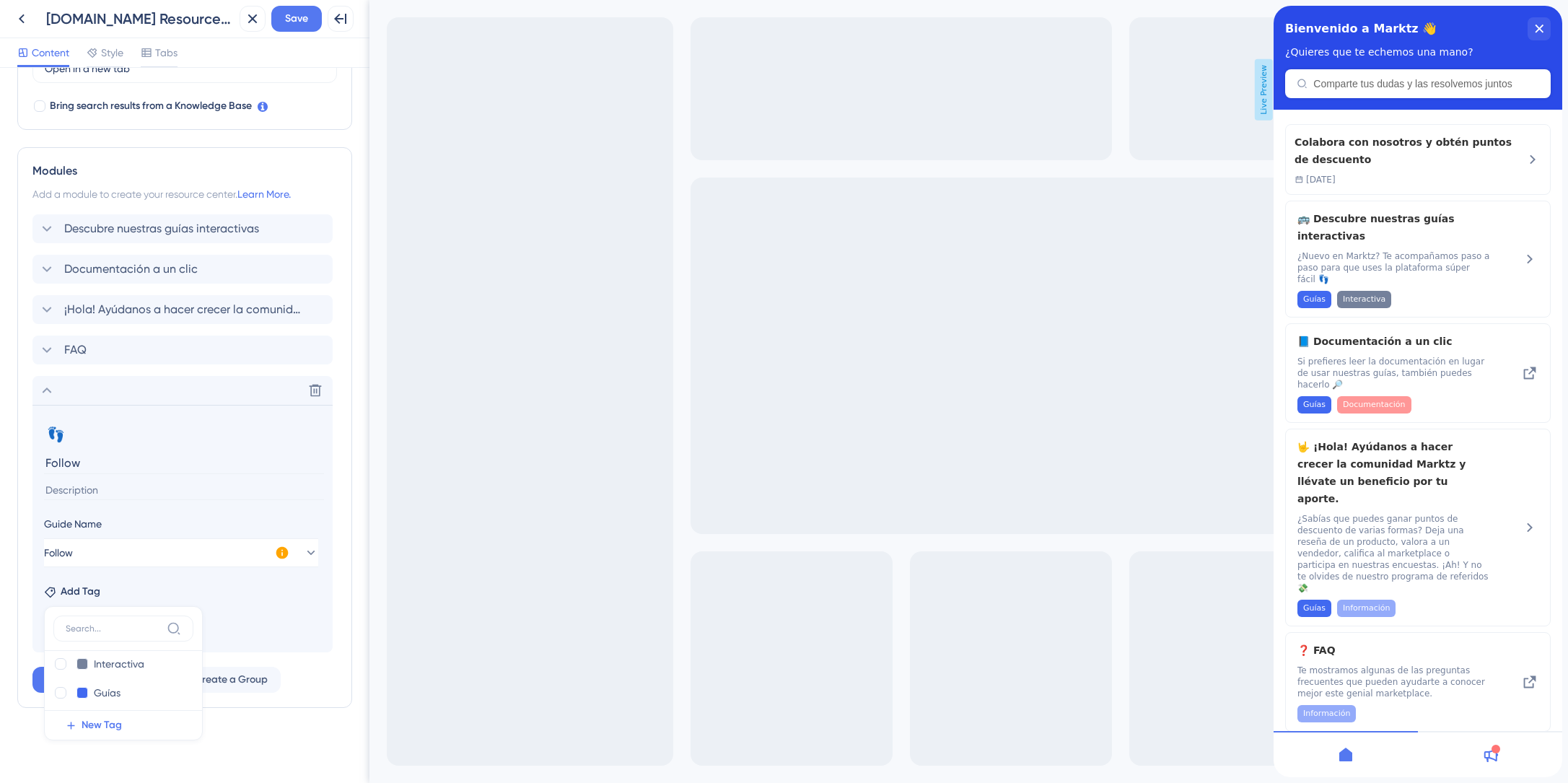
scroll to position [74, 0]
click at [60, 686] on div at bounding box center [60, 687] width 12 height 12
checkbox input "true"
click at [100, 658] on div at bounding box center [101, 659] width 12 height 12
checkbox input "true"
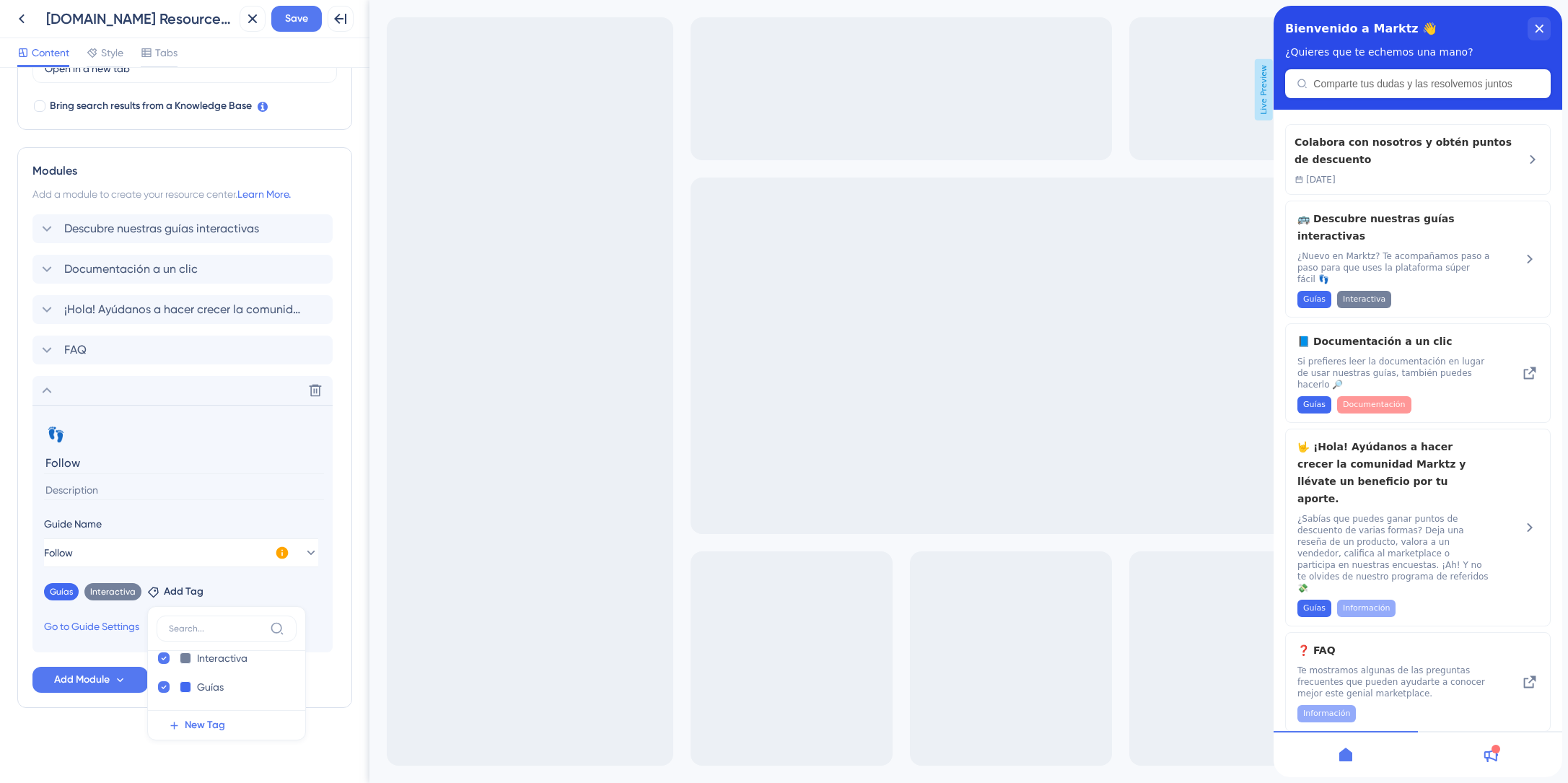
click at [66, 488] on input at bounding box center [184, 491] width 280 height 19
paste input "¿No quieres perderte los nuevos productos o descuentos de un vendedor? ¡Síguelo…"
type input "¿No quieres perderte los nuevos productos o descuentos de un vendedor? ¡Síguelo…"
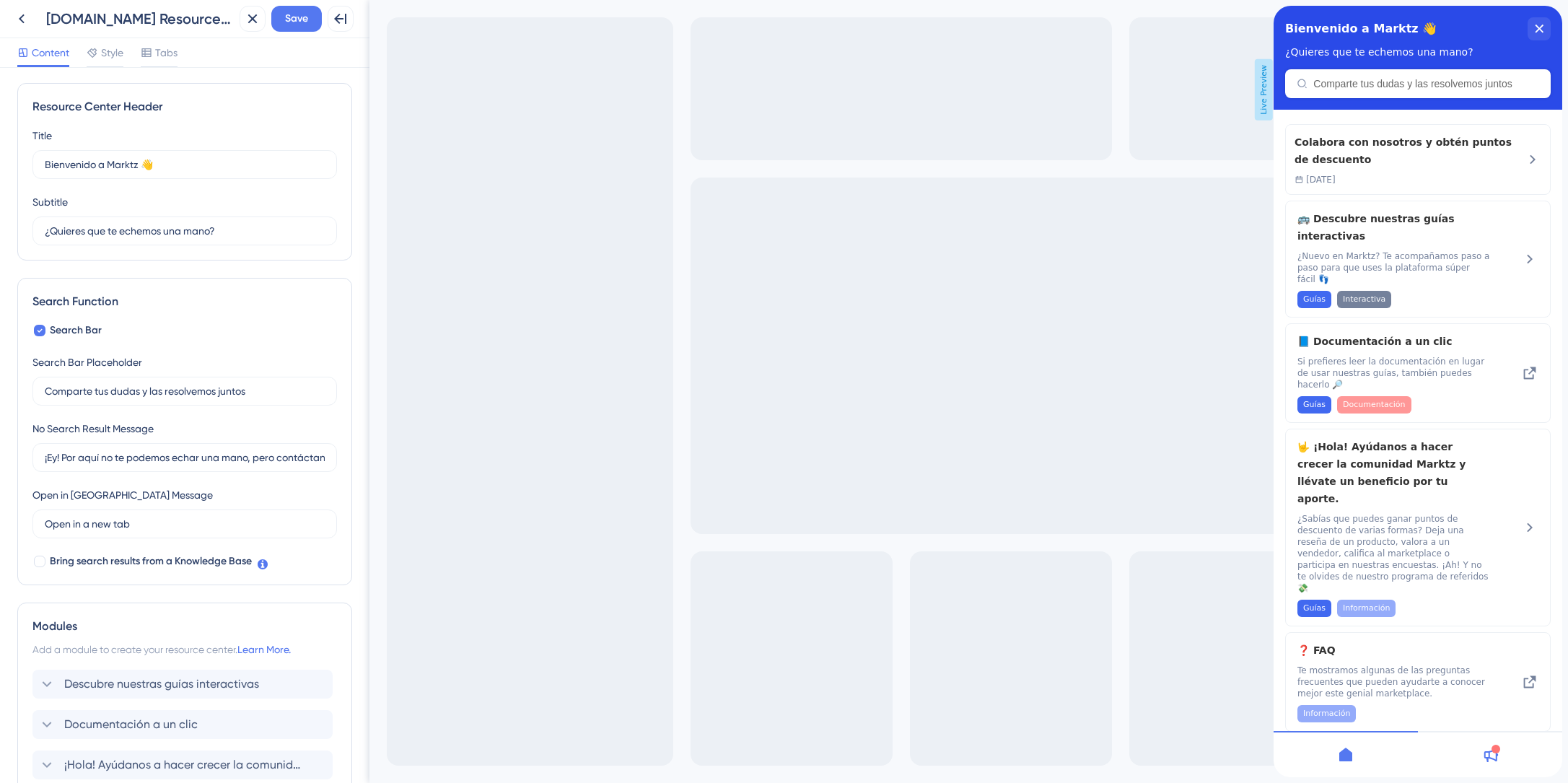
scroll to position [0, 0]
click at [54, 689] on icon at bounding box center [47, 687] width 18 height 18
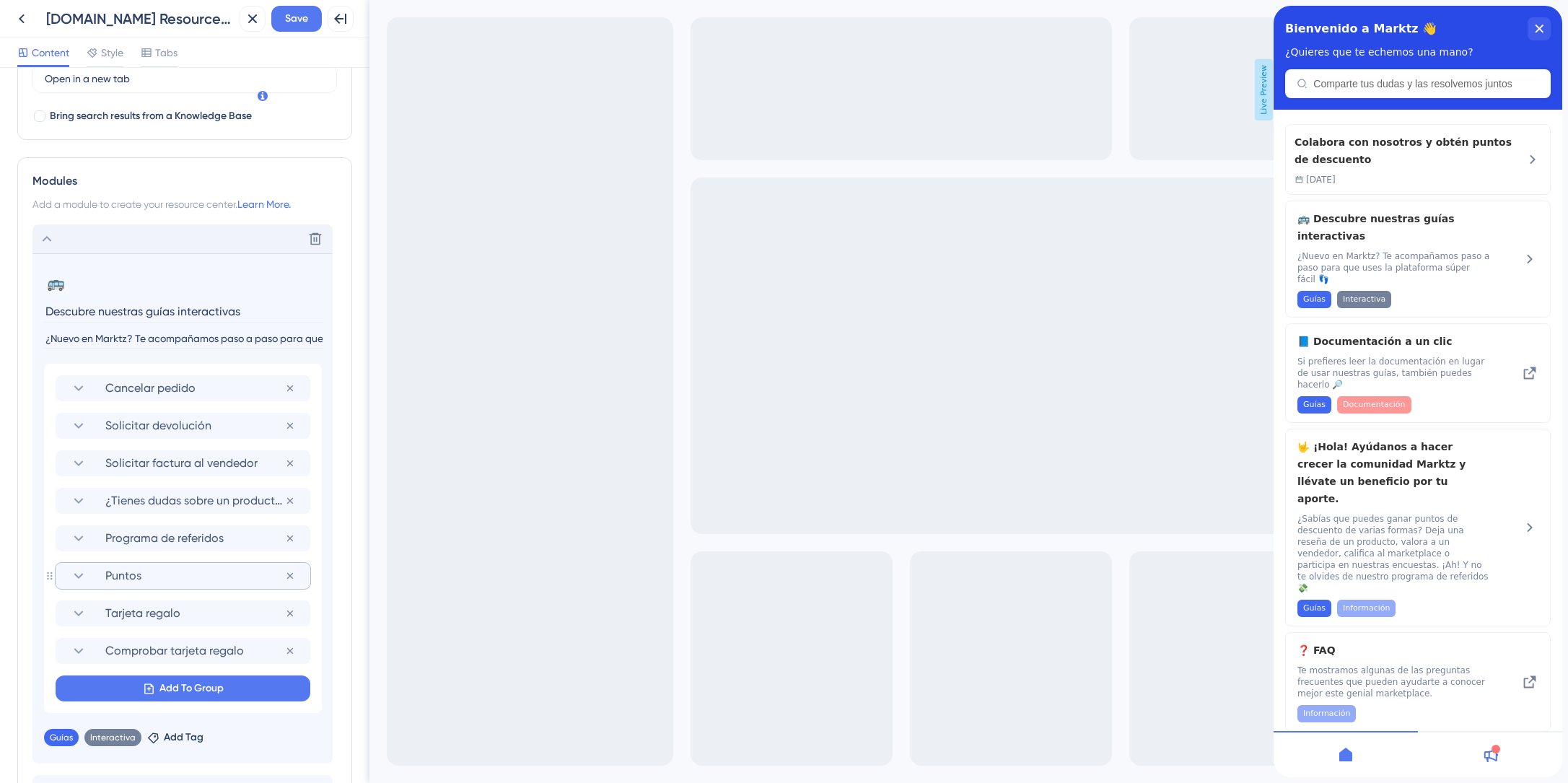
scroll to position [468, 0]
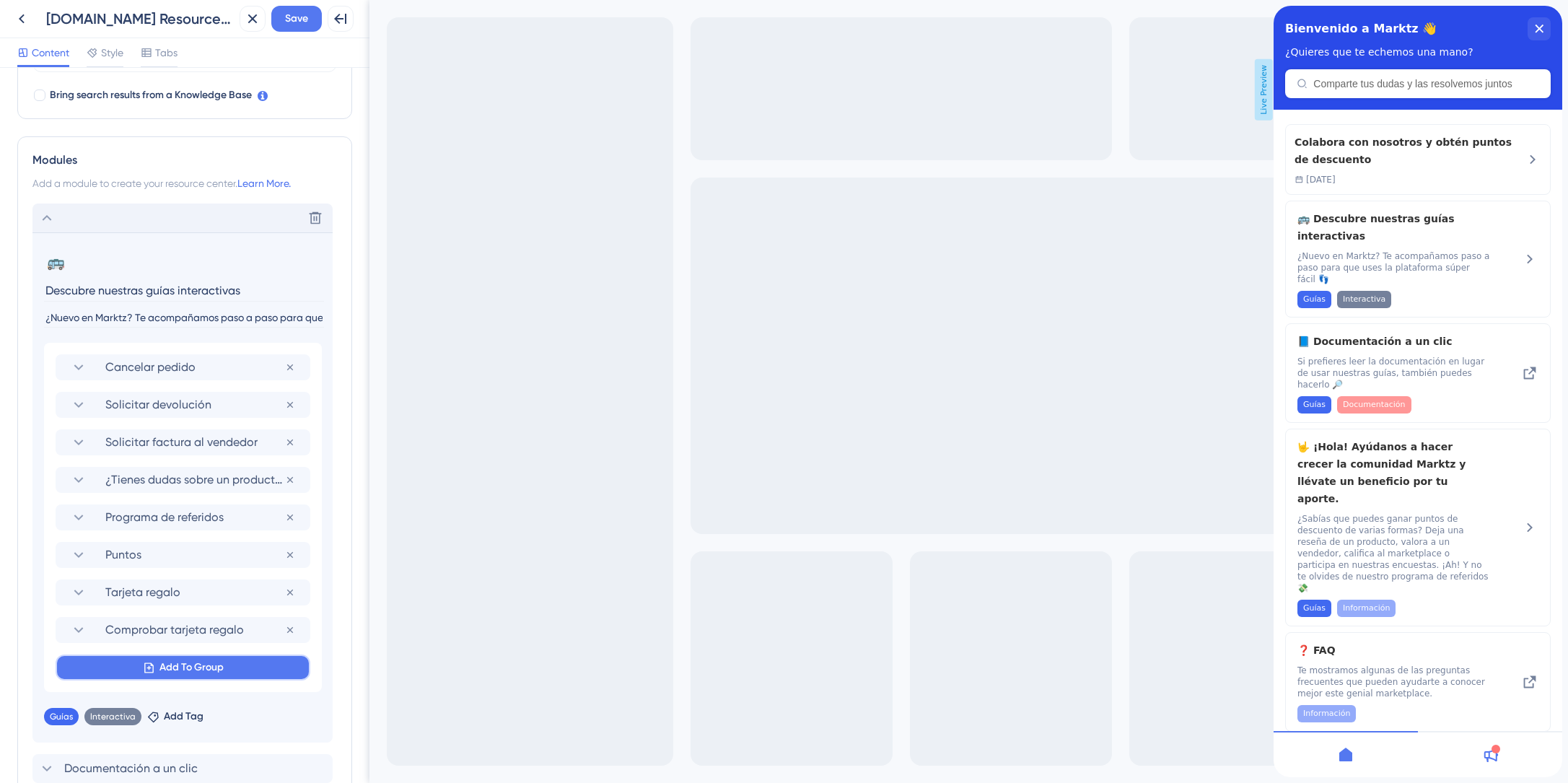
click at [160, 671] on span "Add To Group" at bounding box center [191, 668] width 64 height 18
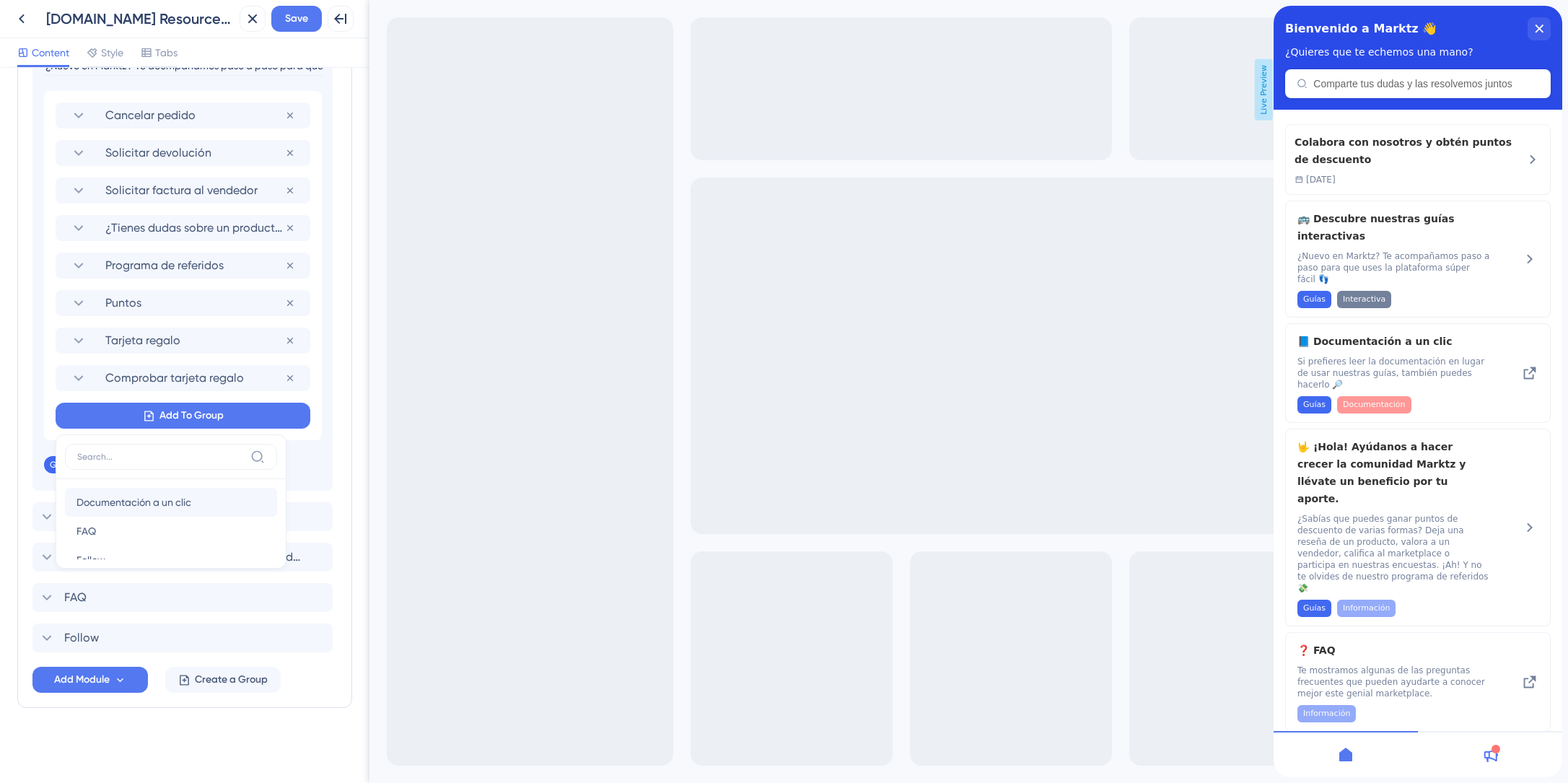
scroll to position [24, 0]
click at [95, 536] on span "Follow" at bounding box center [91, 536] width 29 height 18
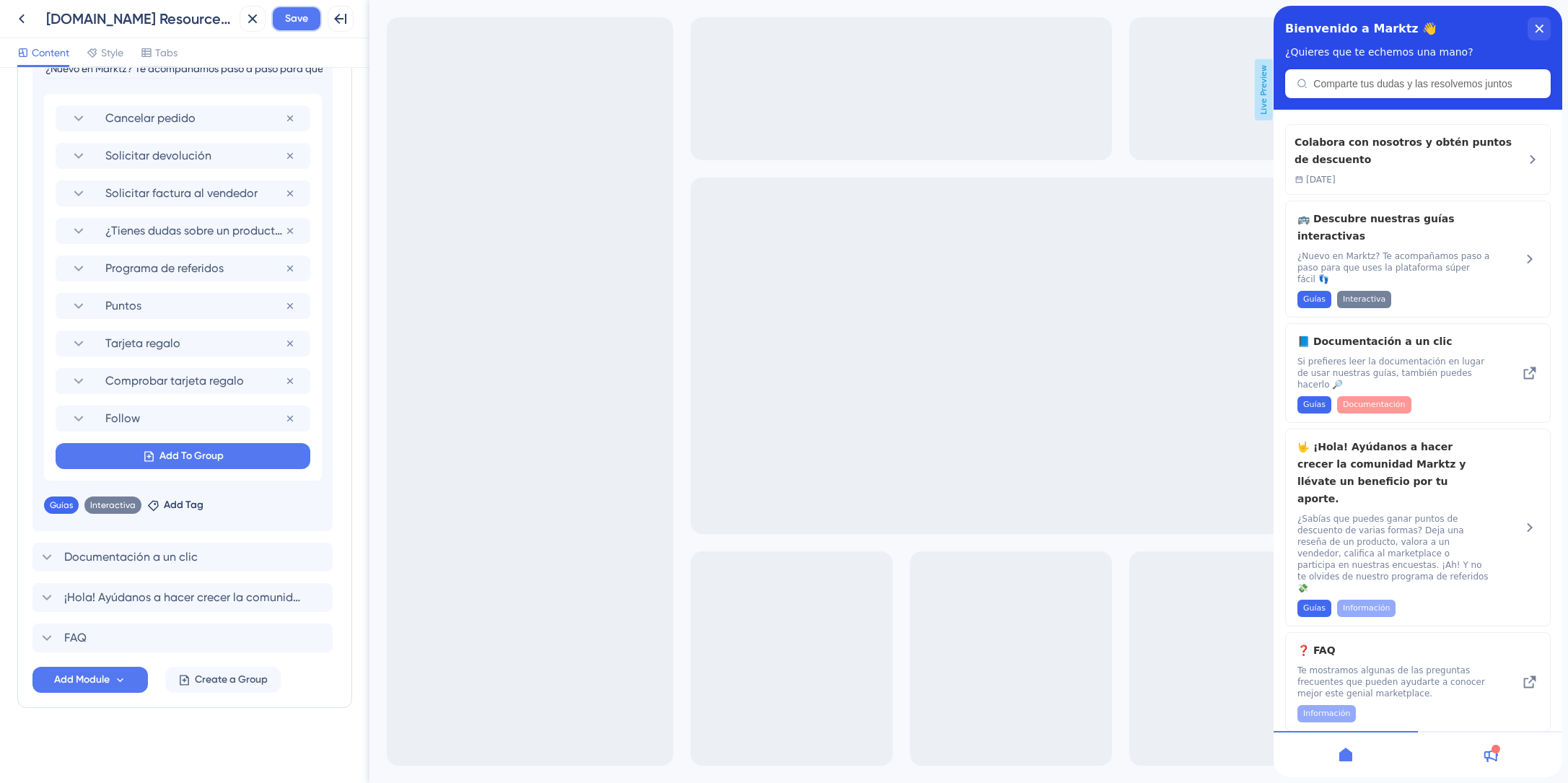
click at [300, 19] on span "Save" at bounding box center [296, 19] width 23 height 18
click at [25, 18] on icon at bounding box center [22, 19] width 18 height 18
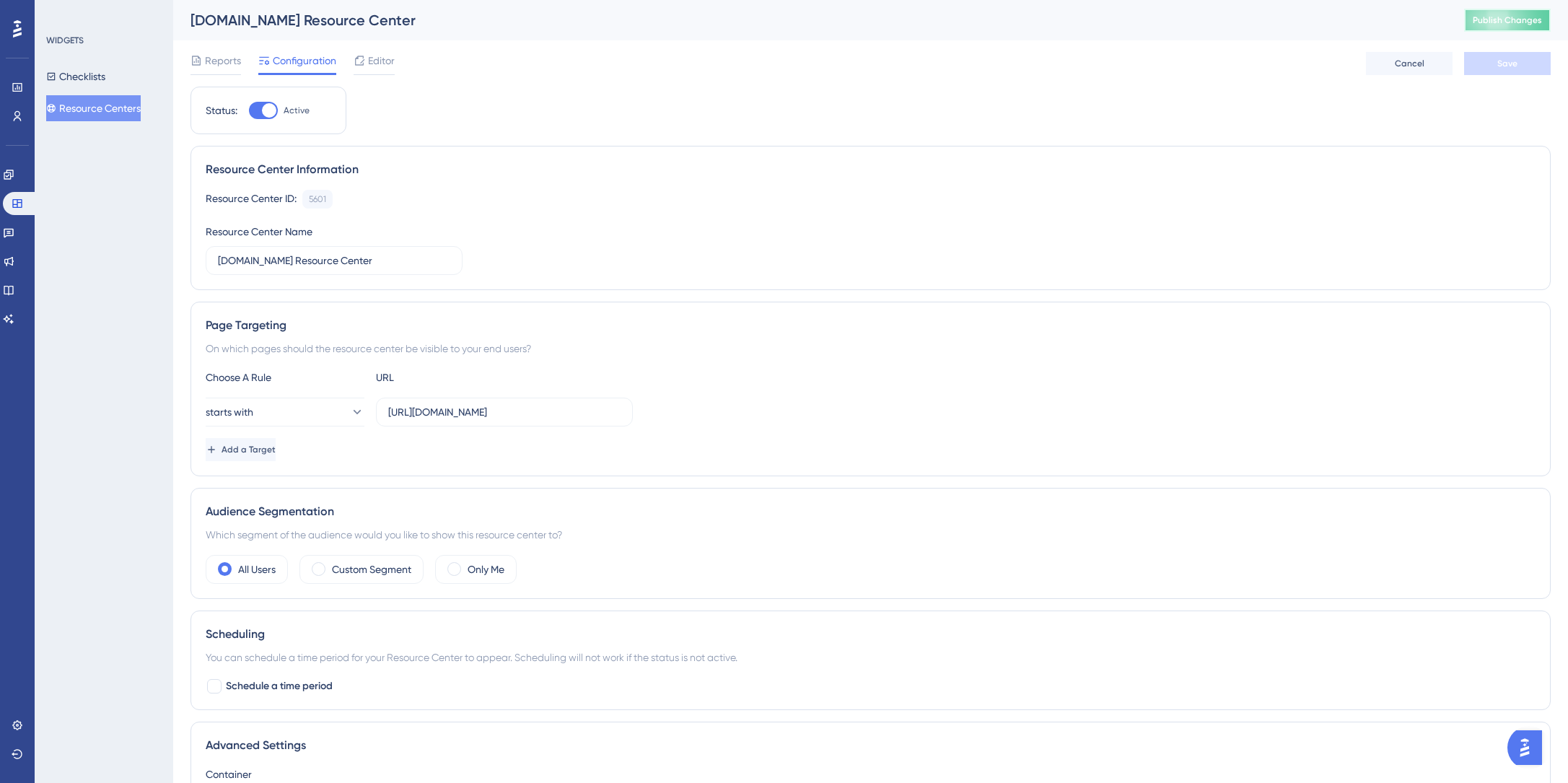
click at [1541, 15] on button "Publish Changes" at bounding box center [1508, 20] width 87 height 23
click at [15, 182] on link at bounding box center [9, 174] width 12 height 23
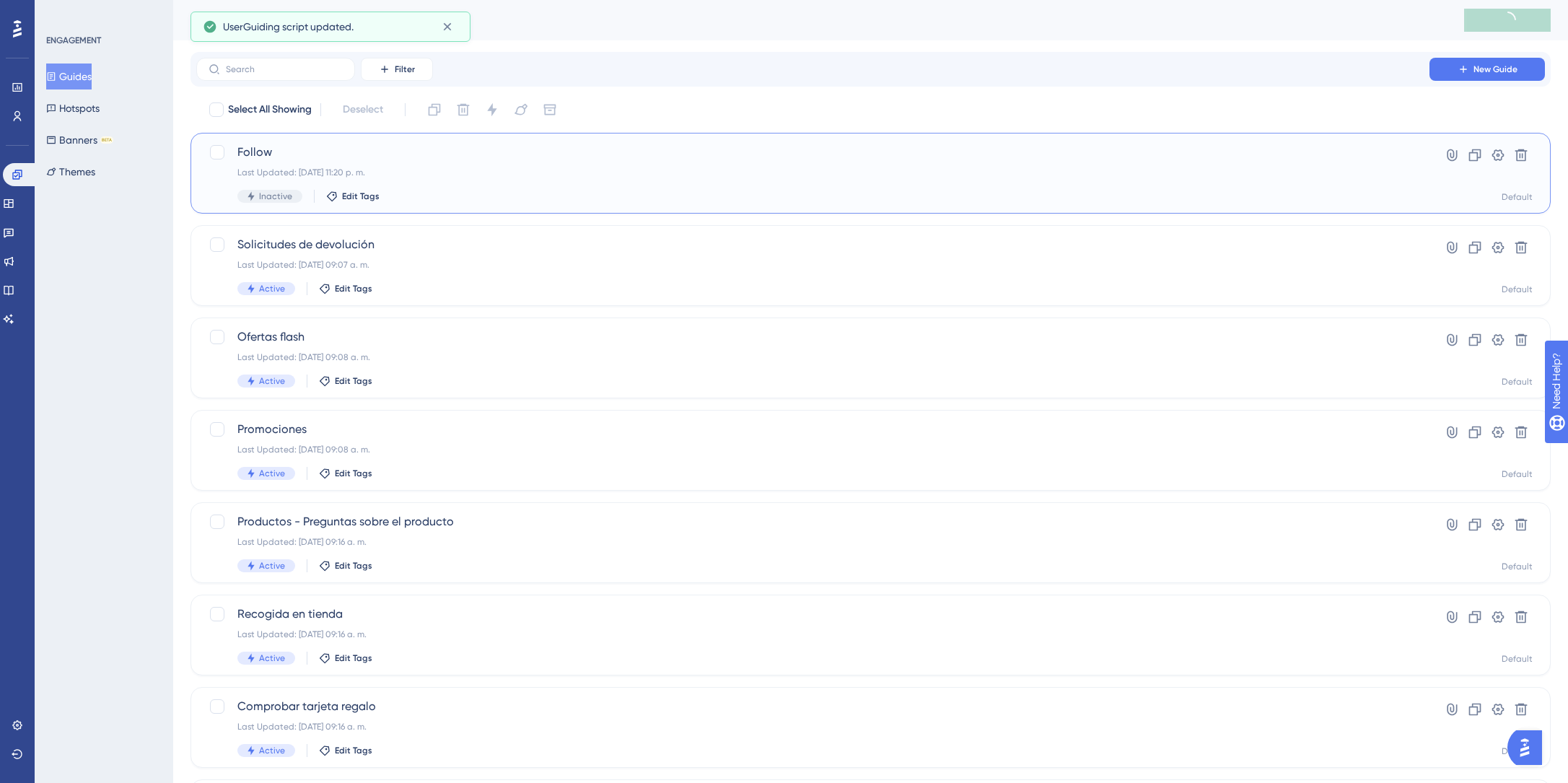
click at [295, 169] on div "Last Updated: 15 oct 2025 11:20 p. m." at bounding box center [812, 172] width 1151 height 12
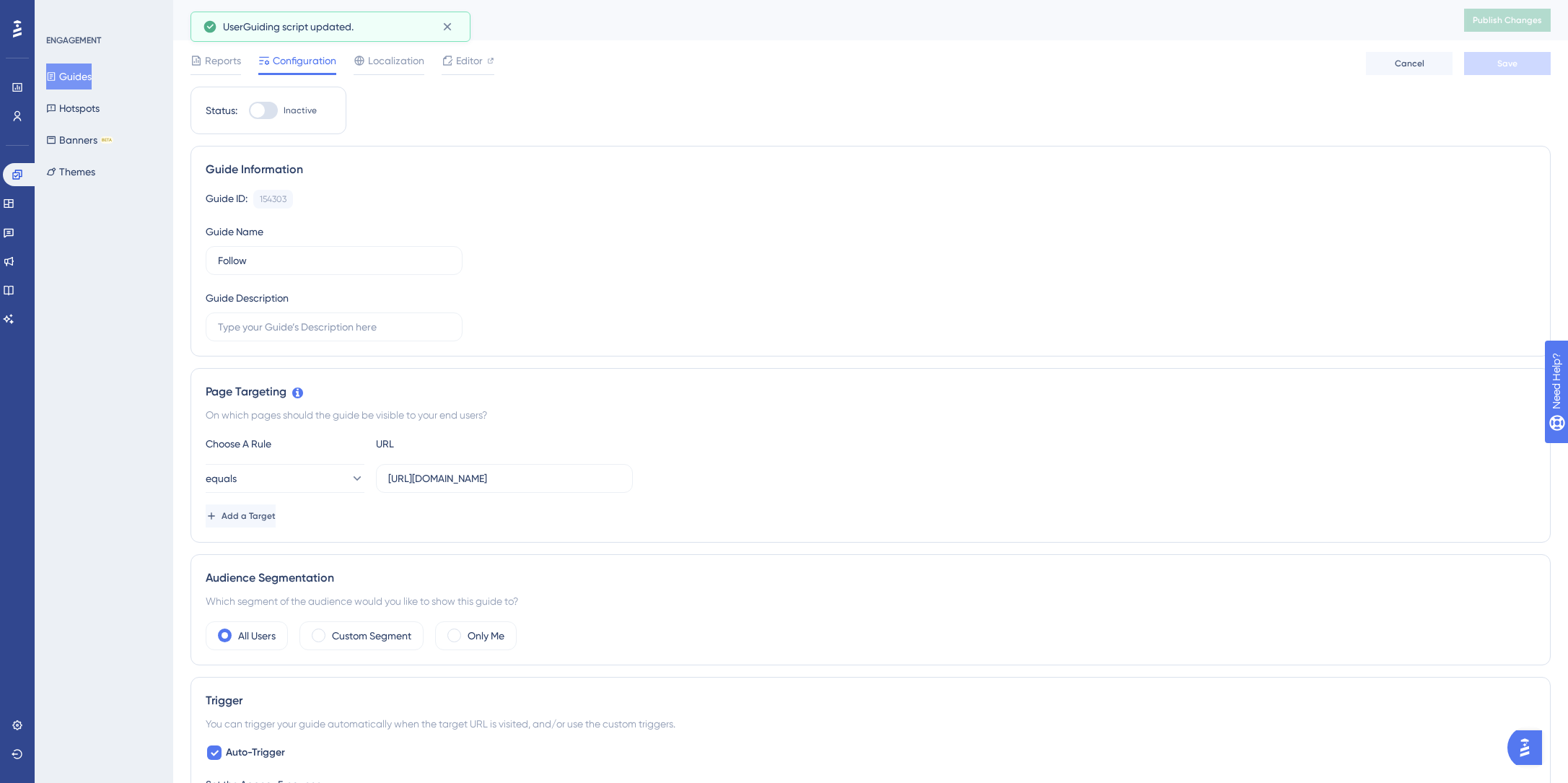
click at [266, 112] on div at bounding box center [263, 110] width 29 height 18
click at [249, 111] on input "Inactive" at bounding box center [248, 110] width 1 height 1
checkbox input "true"
click at [323, 471] on button "equals" at bounding box center [285, 478] width 159 height 29
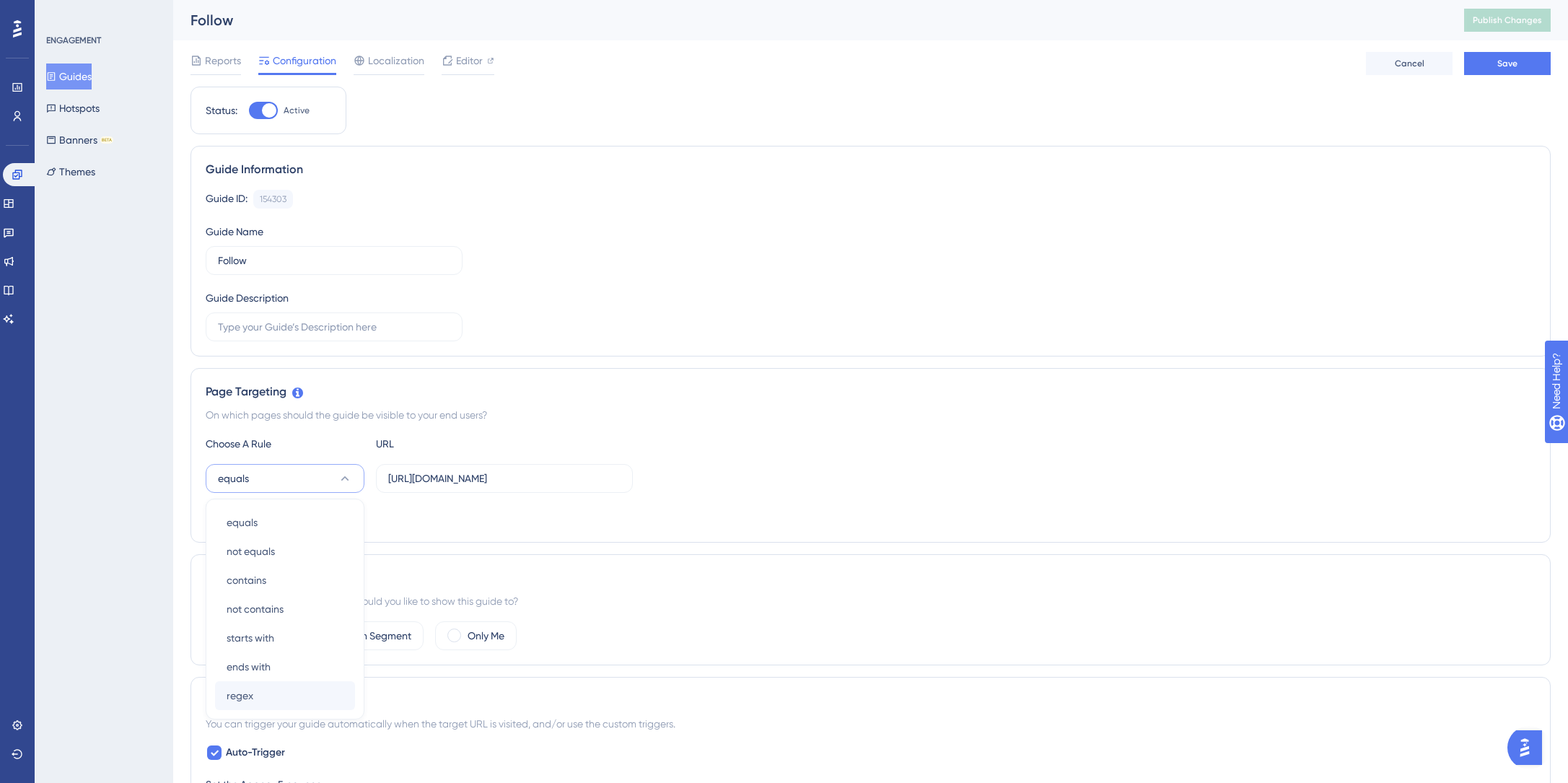
scroll to position [217, 0]
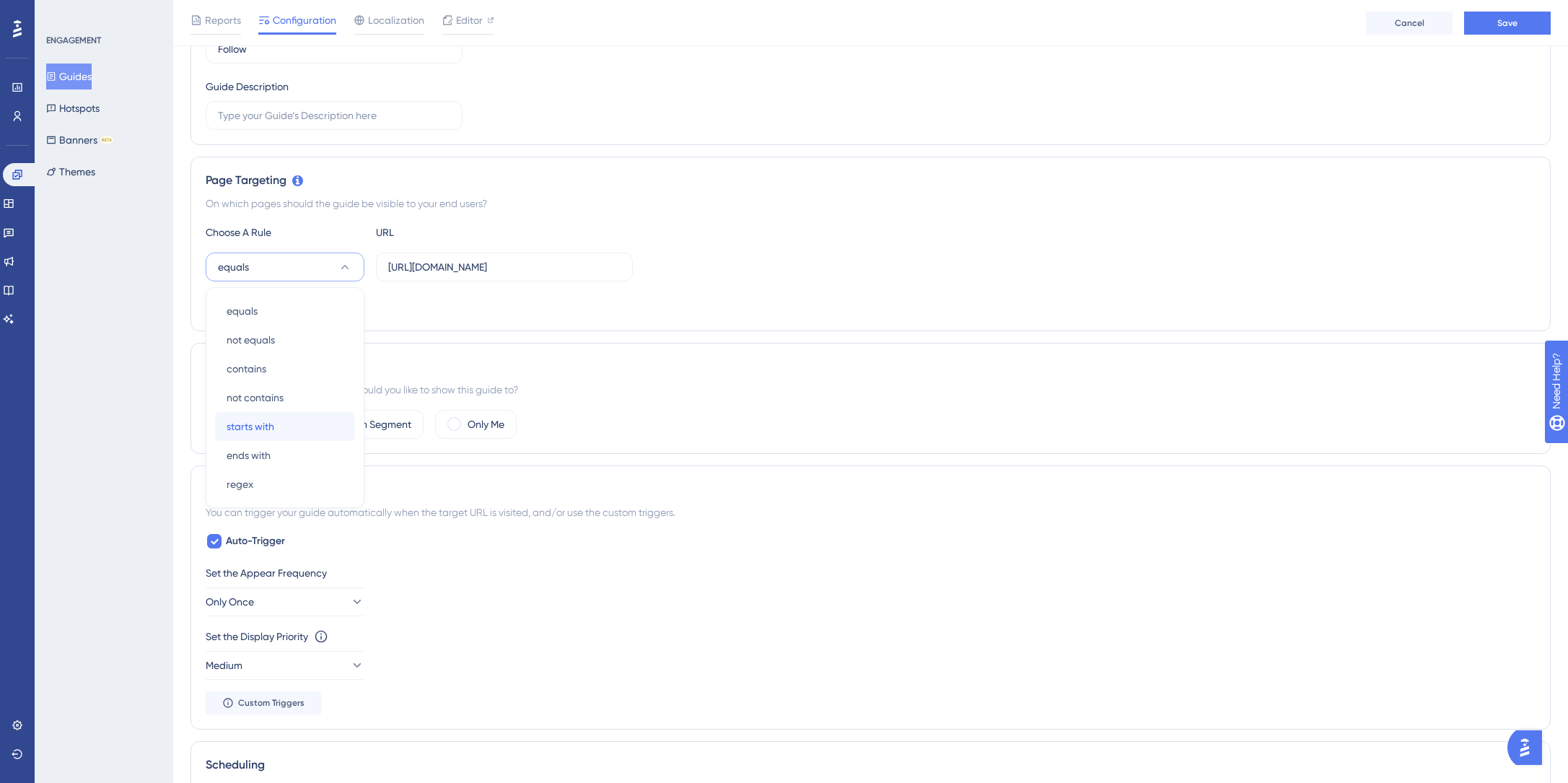
click at [258, 421] on span "starts with" at bounding box center [250, 426] width 48 height 18
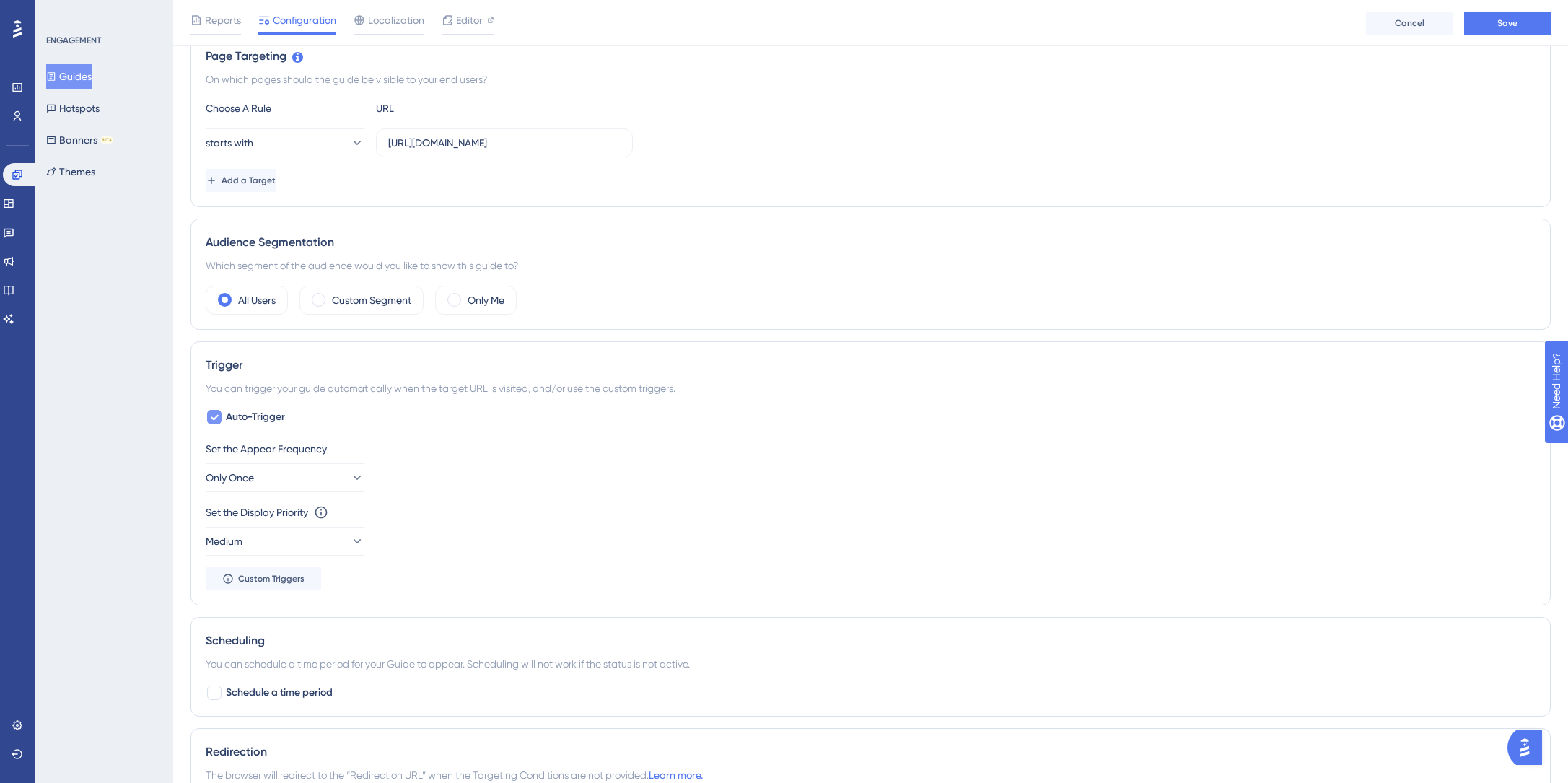
click at [258, 419] on span "Auto-Trigger" at bounding box center [256, 418] width 59 height 18
checkbox input "false"
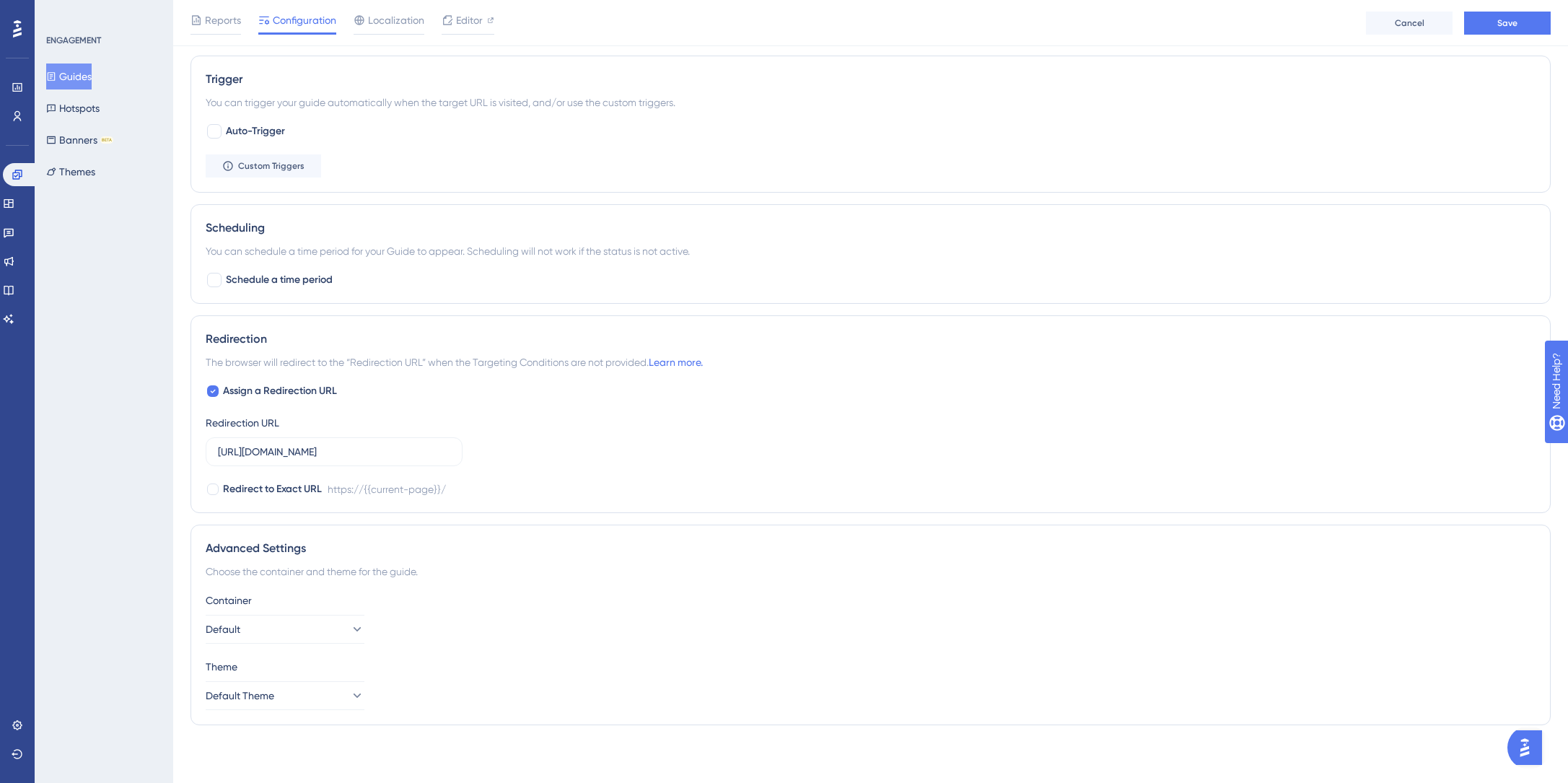
scroll to position [0, 0]
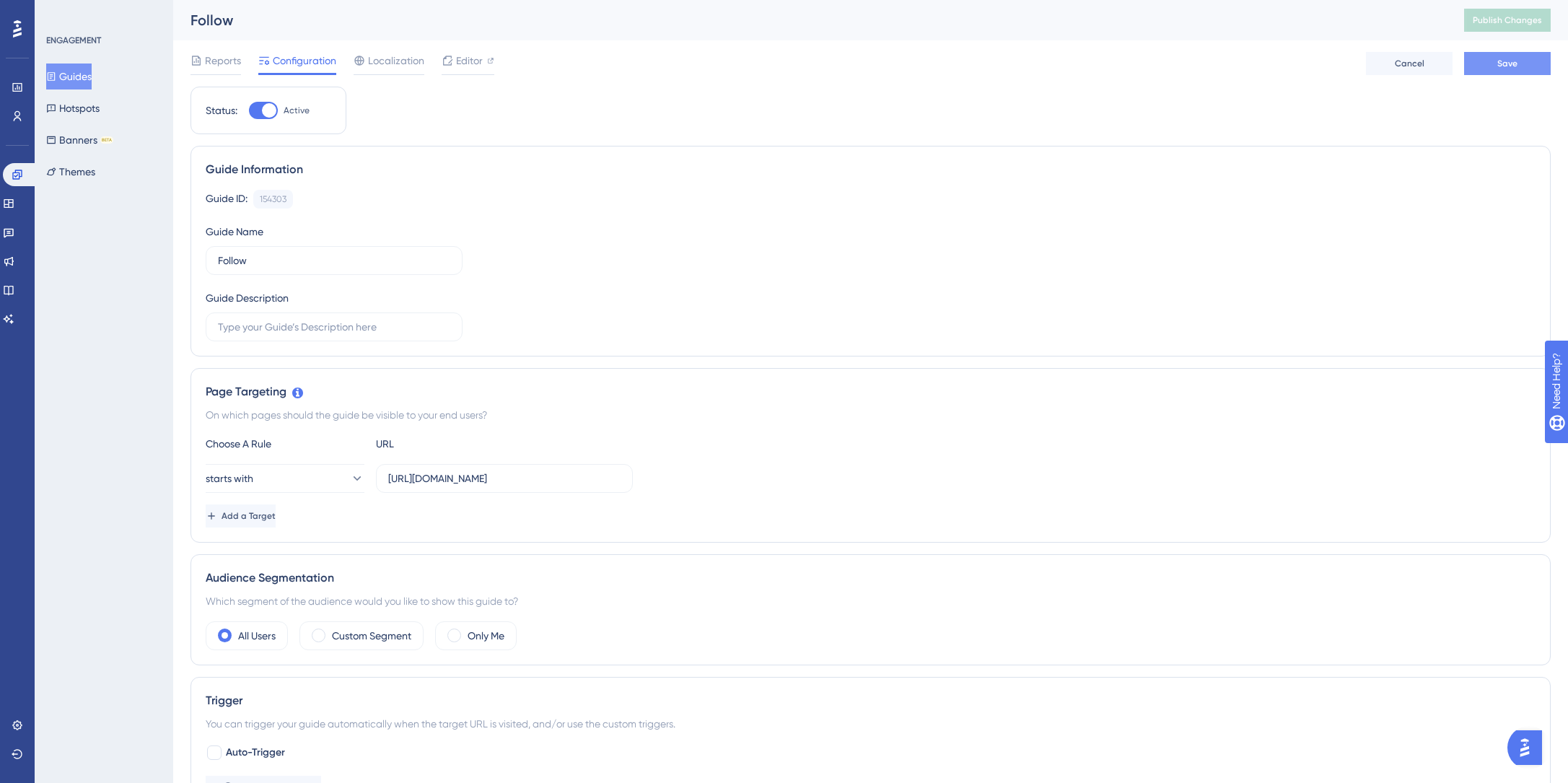
click at [1522, 63] on button "Save" at bounding box center [1508, 63] width 87 height 23
click at [1536, 22] on span "Publish Changes" at bounding box center [1508, 21] width 69 height 12
